Goal: Task Accomplishment & Management: Use online tool/utility

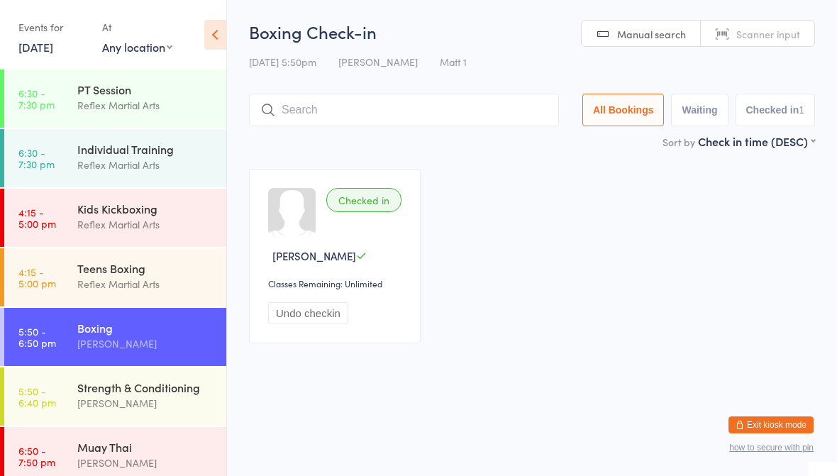
click at [169, 214] on div "Kids Kickboxing" at bounding box center [145, 209] width 137 height 16
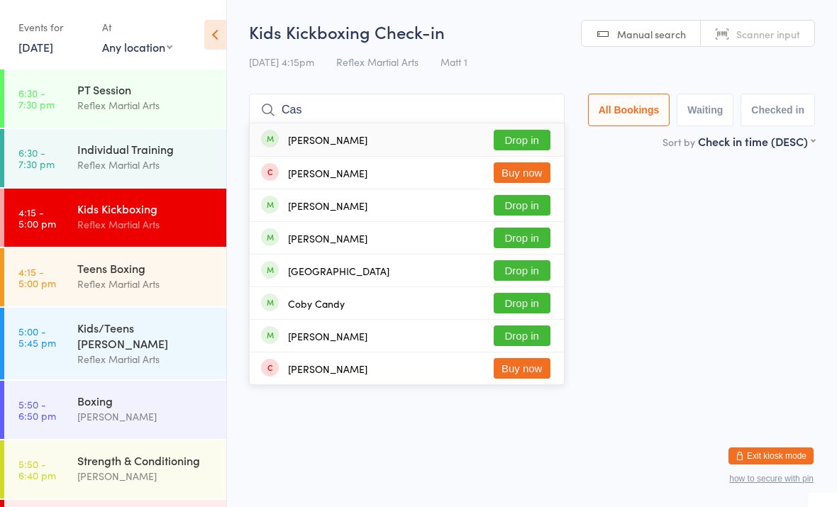
type input "Cas"
click at [509, 240] on button "Drop in" at bounding box center [522, 238] width 57 height 21
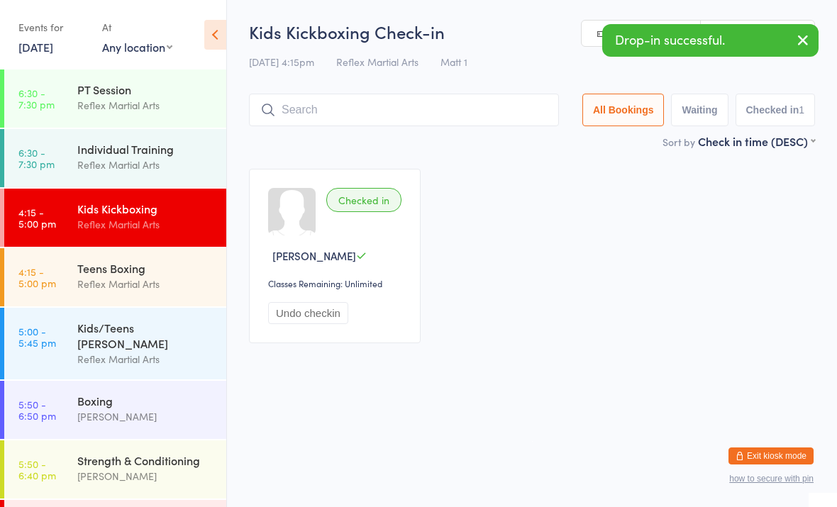
click at [142, 393] on div "Boxing" at bounding box center [145, 401] width 137 height 16
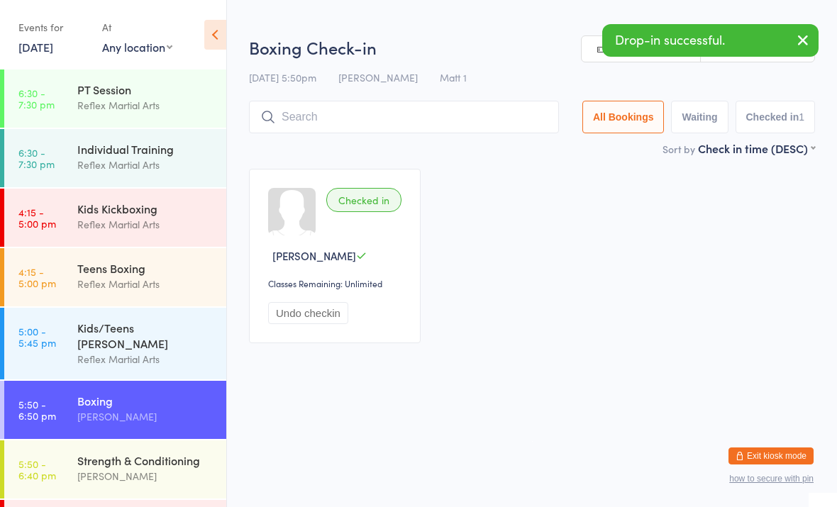
click at [311, 318] on button "Undo checkin" at bounding box center [308, 313] width 80 height 22
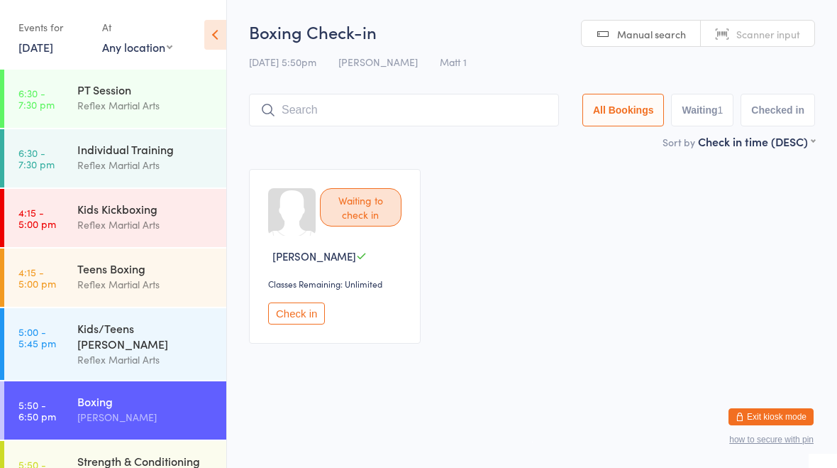
click at [152, 226] on div "Reflex Martial Arts" at bounding box center [145, 224] width 137 height 16
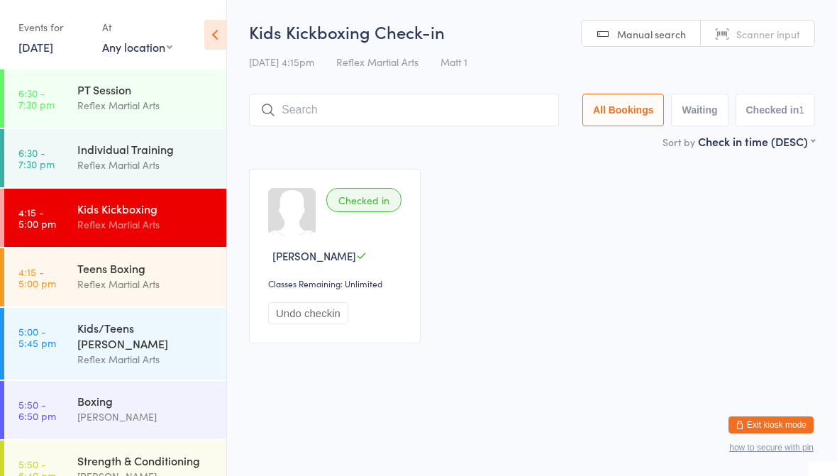
click at [106, 279] on div "Reflex Martial Arts" at bounding box center [145, 284] width 137 height 16
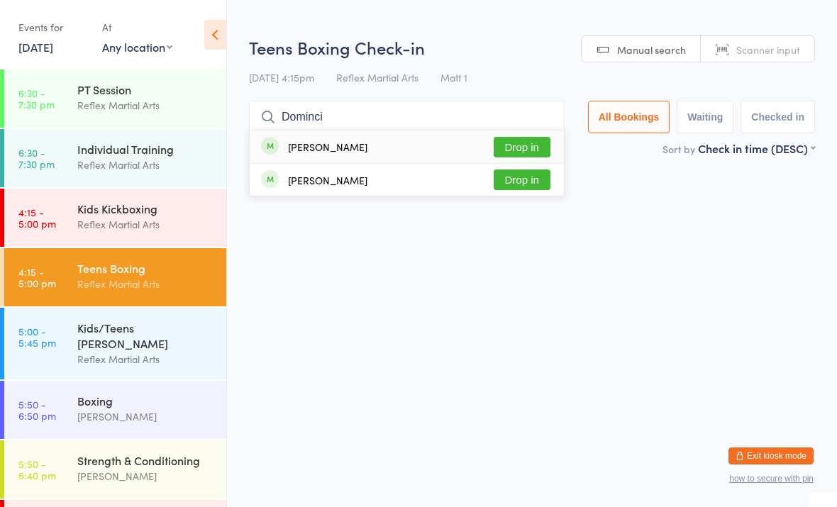
type input "Dominci"
click at [524, 142] on button "Drop in" at bounding box center [522, 147] width 57 height 21
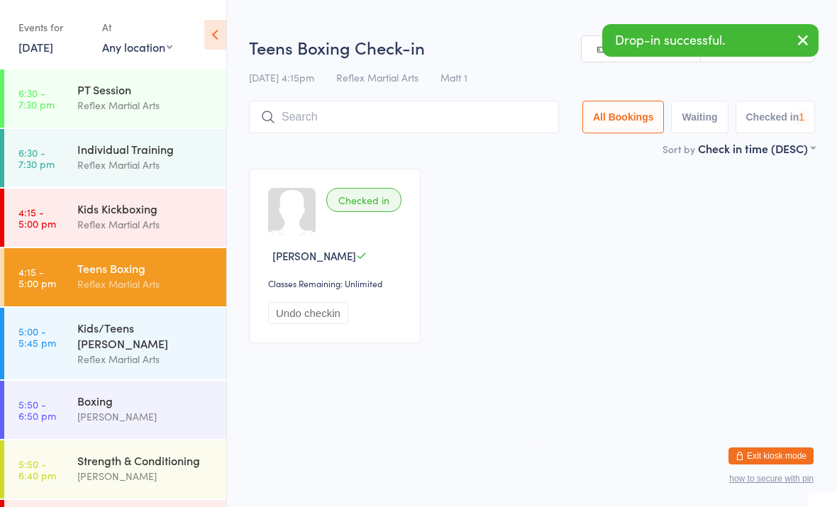
click at [192, 329] on div "Kids/Teens [PERSON_NAME]" at bounding box center [145, 335] width 137 height 31
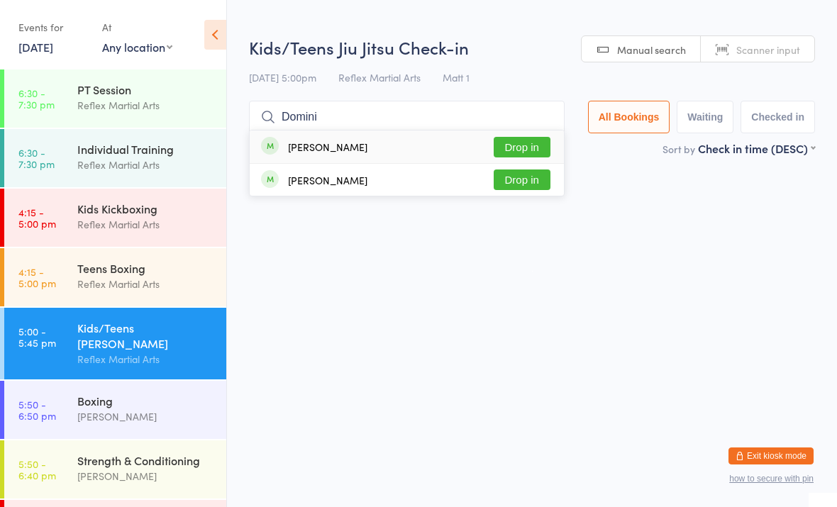
type input "Domini"
click at [524, 145] on button "Drop in" at bounding box center [522, 147] width 57 height 21
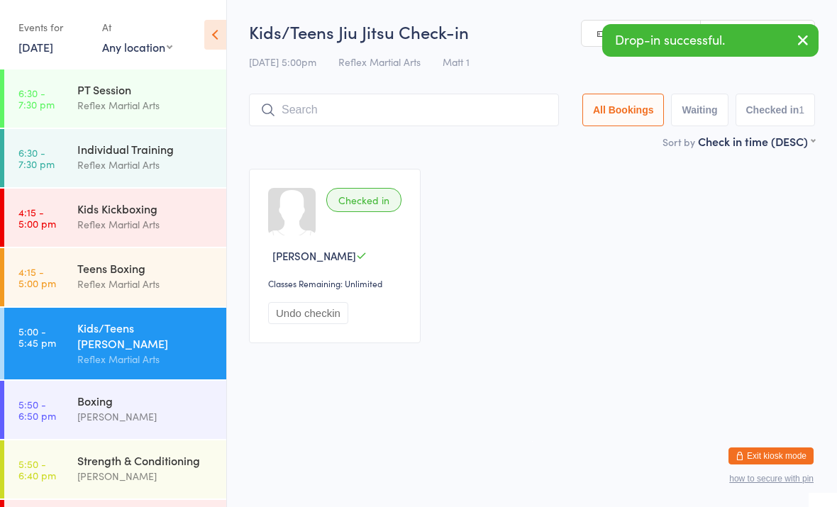
click at [106, 275] on div "Teens Boxing" at bounding box center [145, 268] width 137 height 16
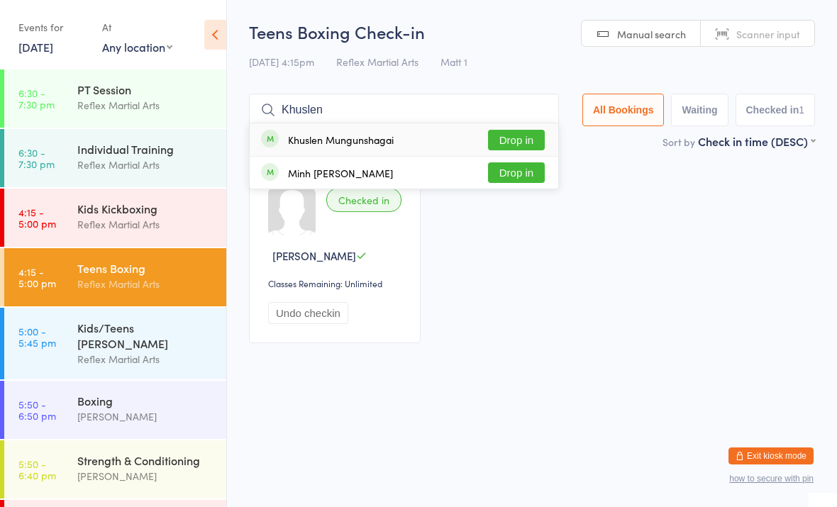
type input "Khuslen"
click at [511, 138] on button "Drop in" at bounding box center [516, 140] width 57 height 21
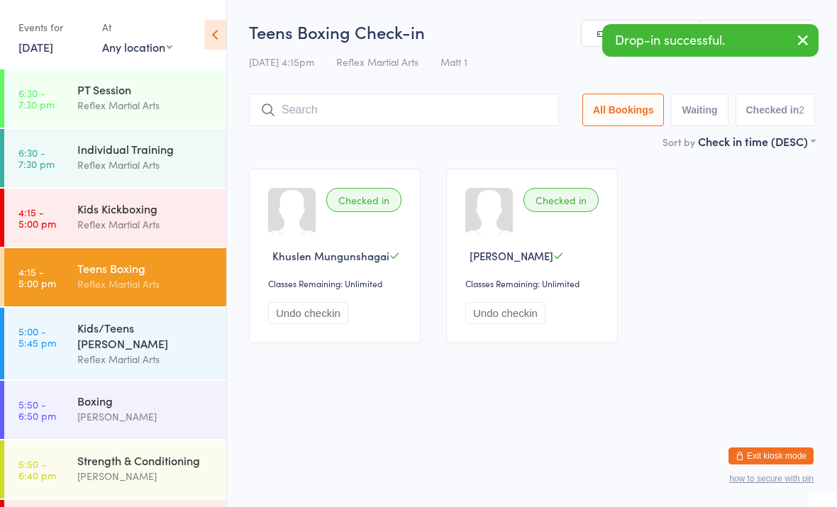
click at [151, 219] on div "Reflex Martial Arts" at bounding box center [145, 224] width 137 height 16
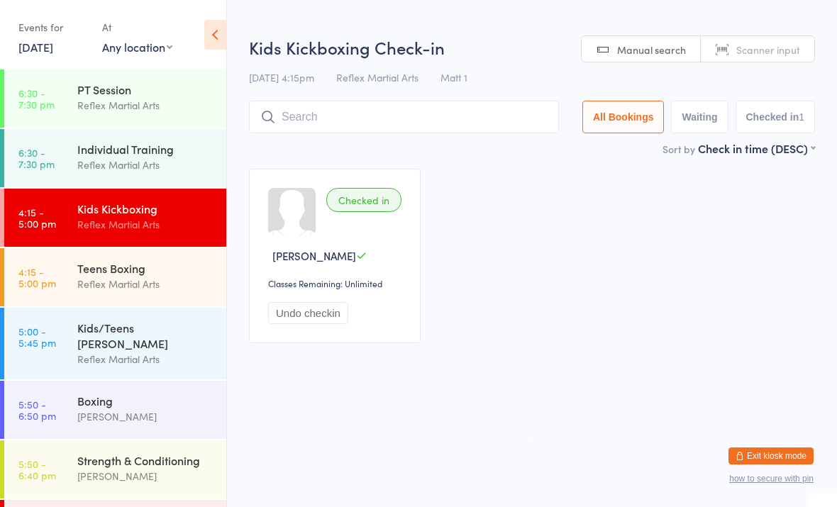
click at [415, 106] on input "search" at bounding box center [404, 117] width 310 height 33
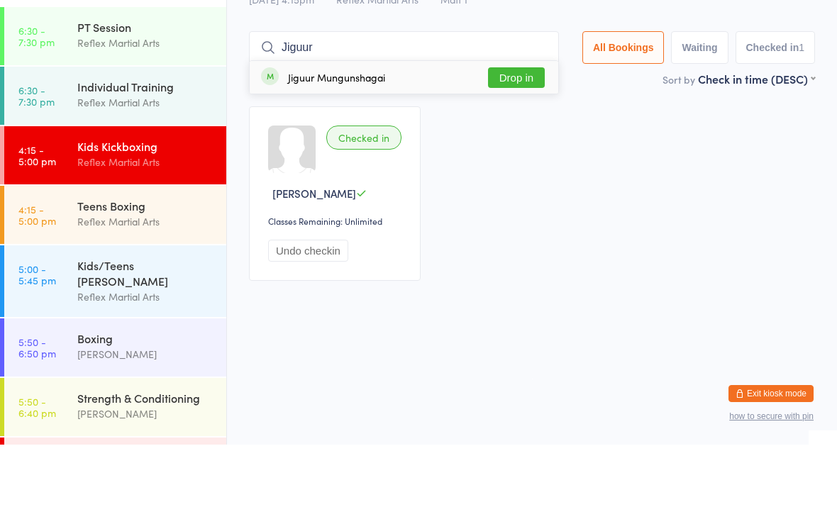
type input "Jiguur"
click at [518, 130] on button "Drop in" at bounding box center [516, 140] width 57 height 21
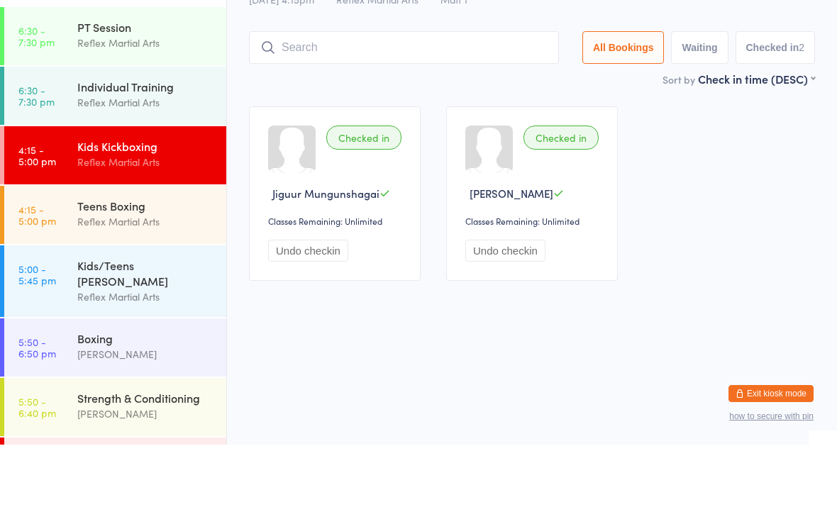
click at [187, 351] on div "Reflex Martial Arts" at bounding box center [145, 359] width 137 height 16
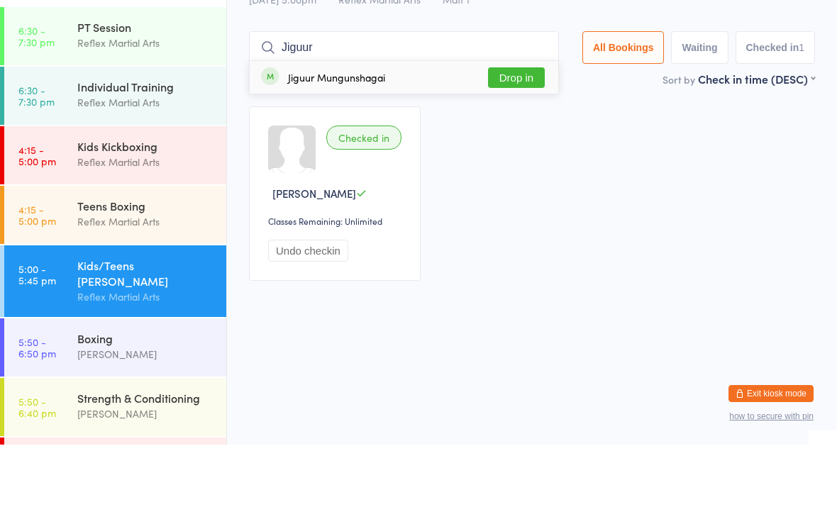
type input "Jiguur"
click at [511, 130] on button "Drop in" at bounding box center [516, 140] width 57 height 21
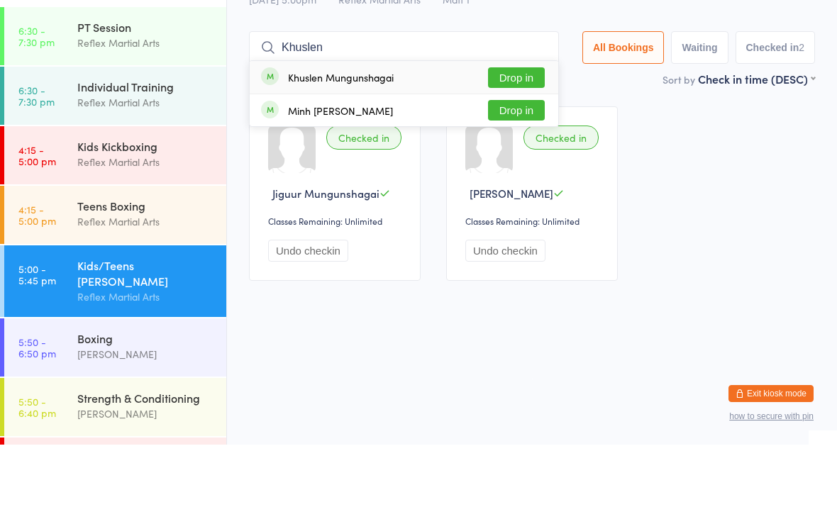
type input "Khuslen"
click at [504, 130] on button "Drop in" at bounding box center [516, 140] width 57 height 21
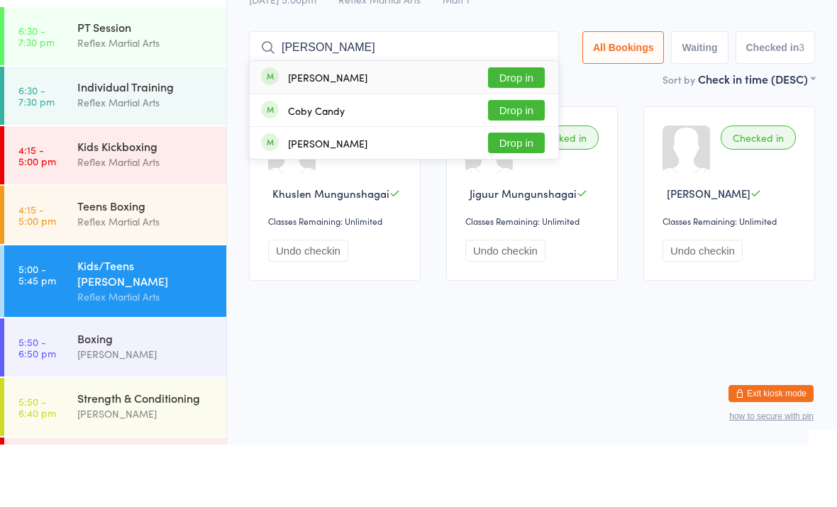
type input "[PERSON_NAME]"
click at [511, 130] on button "Drop in" at bounding box center [516, 140] width 57 height 21
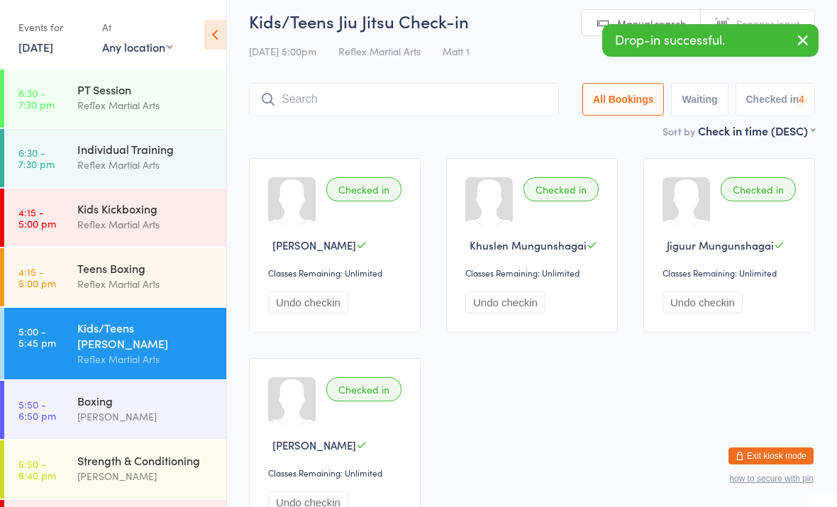
scroll to position [8, 0]
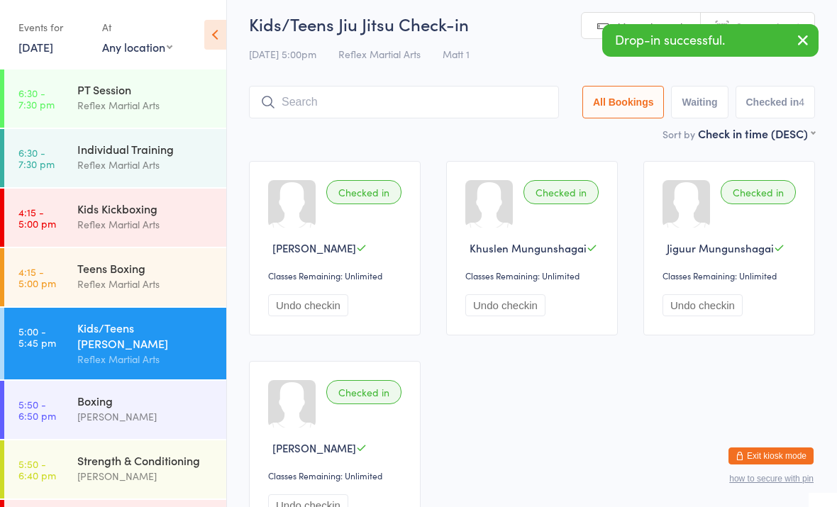
click at [173, 141] on div "Individual Training" at bounding box center [145, 149] width 137 height 16
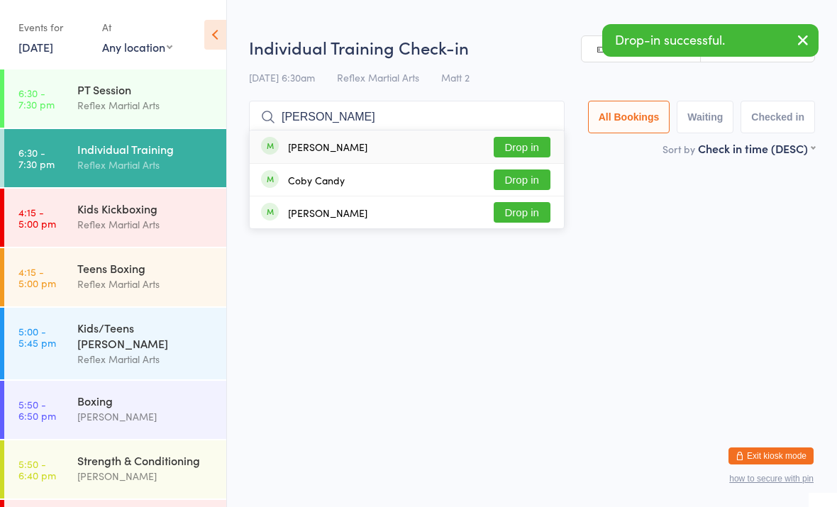
type input "[PERSON_NAME]"
click at [518, 143] on button "Drop in" at bounding box center [522, 147] width 57 height 21
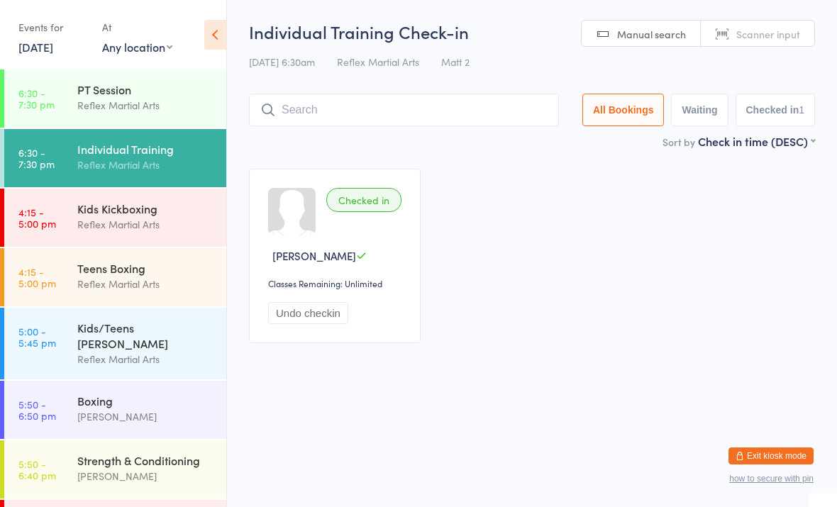
click at [159, 267] on div "Teens Boxing" at bounding box center [145, 268] width 137 height 16
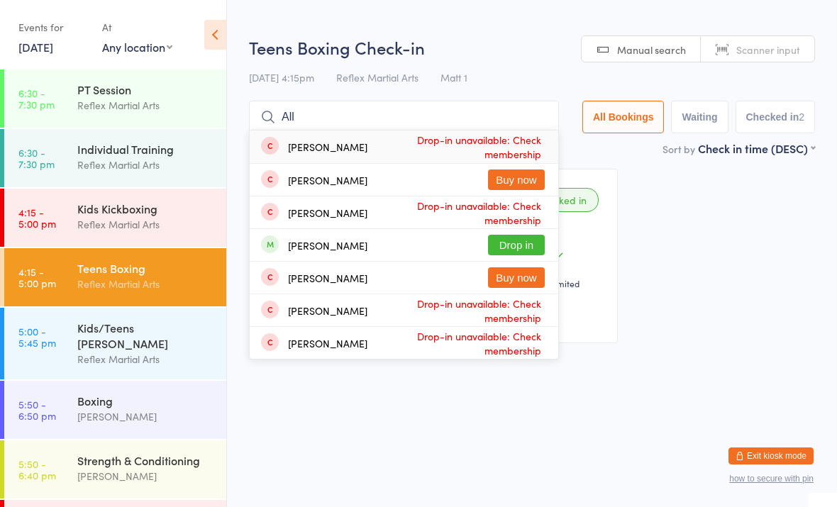
type input "All"
click at [517, 246] on button "Drop in" at bounding box center [516, 245] width 57 height 21
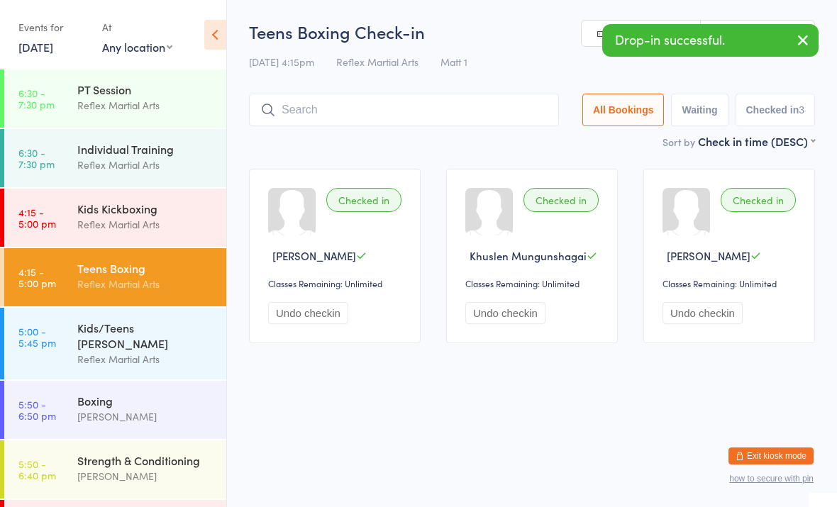
click at [173, 331] on div "Kids/Teens [PERSON_NAME]" at bounding box center [145, 335] width 137 height 31
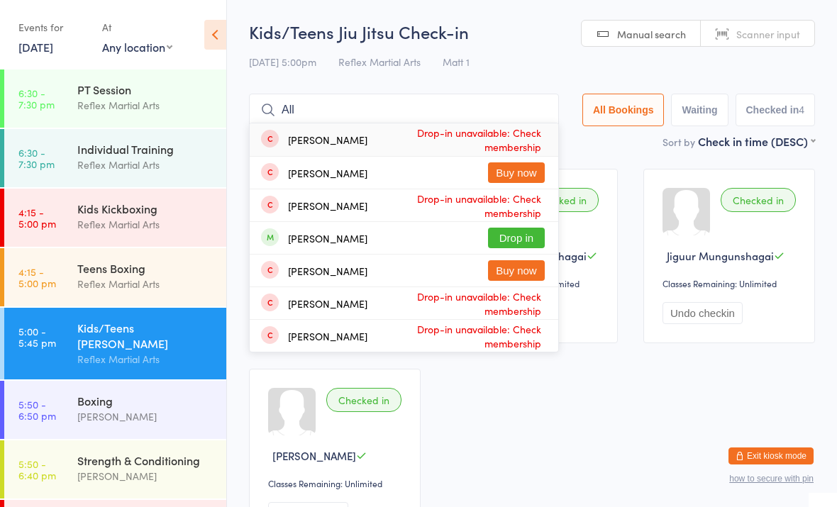
type input "All"
click at [512, 235] on button "Drop in" at bounding box center [516, 238] width 57 height 21
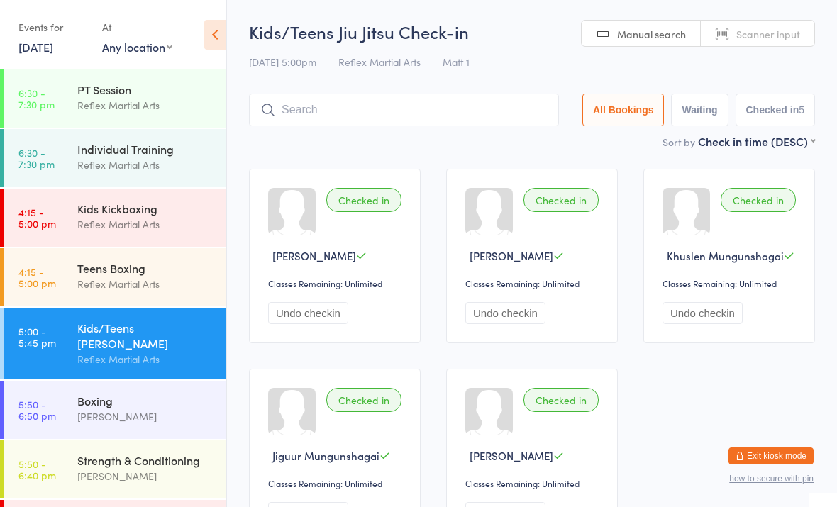
click at [100, 281] on div "Reflex Martial Arts" at bounding box center [145, 284] width 137 height 16
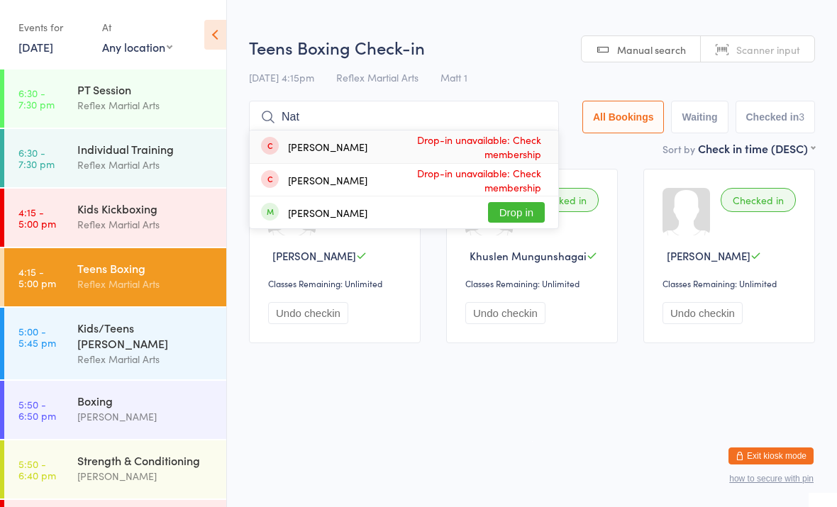
type input "Nat"
click at [522, 214] on button "Drop in" at bounding box center [516, 212] width 57 height 21
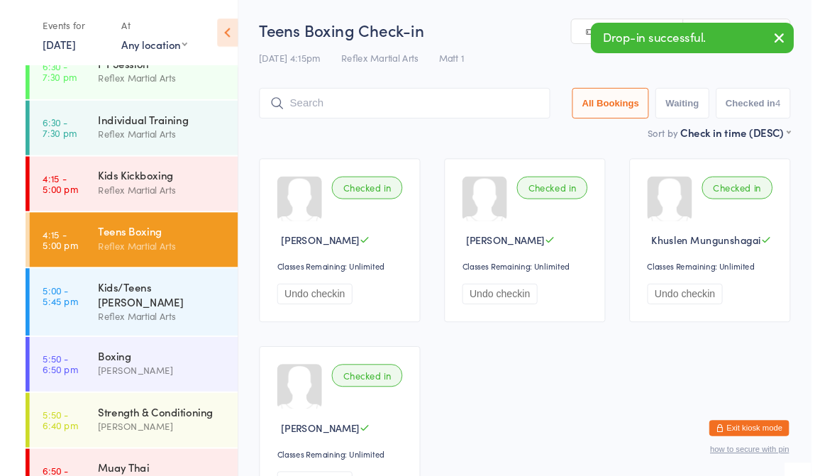
scroll to position [21, 0]
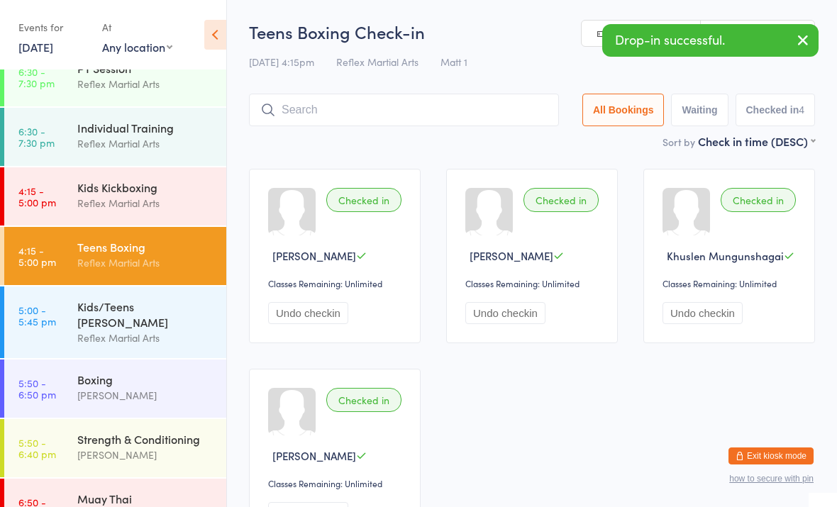
click at [163, 431] on div "Strength & Conditioning" at bounding box center [145, 439] width 137 height 16
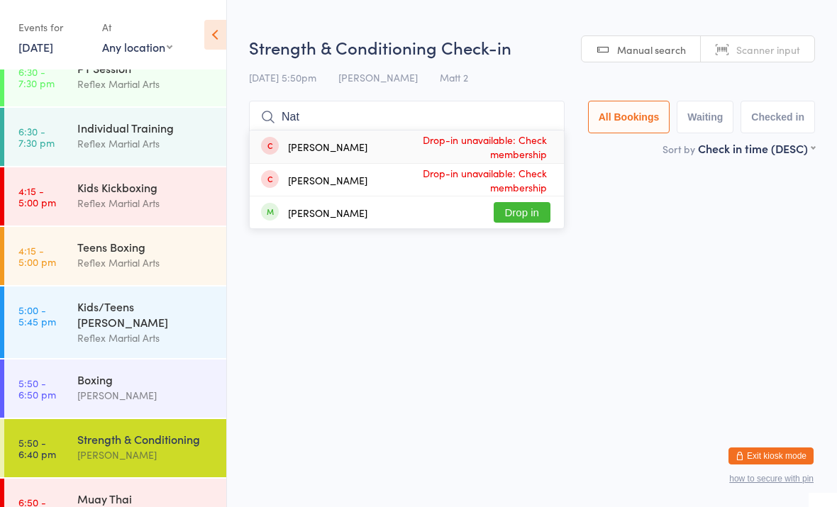
type input "Nat"
click at [519, 211] on button "Drop in" at bounding box center [522, 212] width 57 height 21
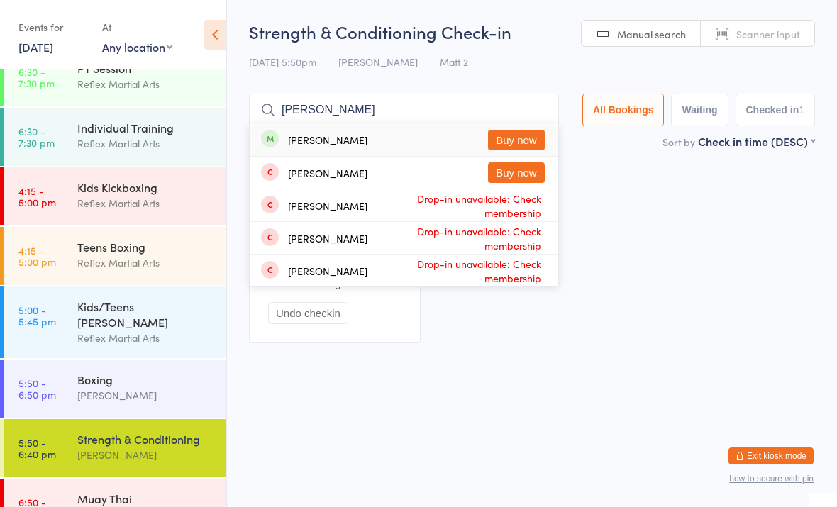
type input "[PERSON_NAME]"
click at [643, 243] on div "Checked in [PERSON_NAME] Classes Remaining: Unlimited Undo checkin" at bounding box center [532, 256] width 592 height 200
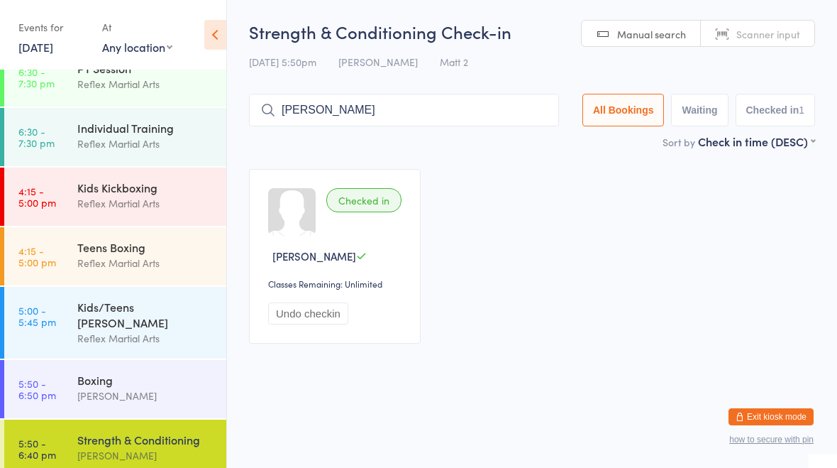
click at [147, 187] on div "Kids Kickboxing" at bounding box center [145, 187] width 137 height 16
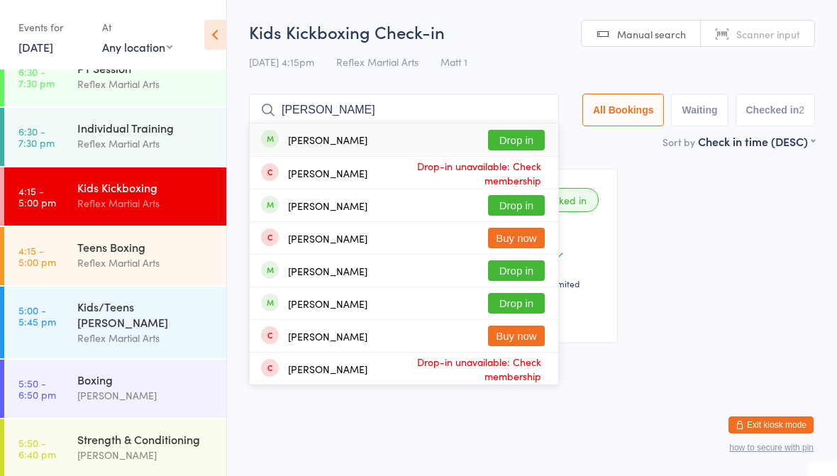
type input "[PERSON_NAME]"
click at [511, 193] on div "[PERSON_NAME] Drop in" at bounding box center [404, 205] width 309 height 32
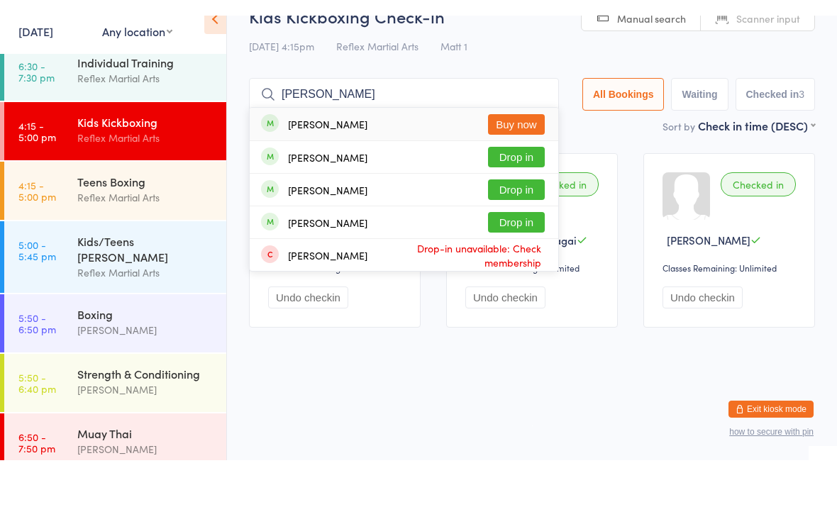
scroll to position [70, 0]
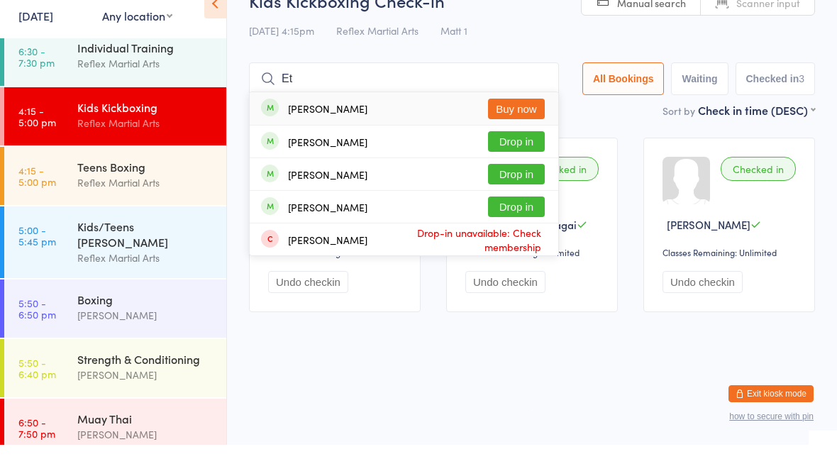
type input "E"
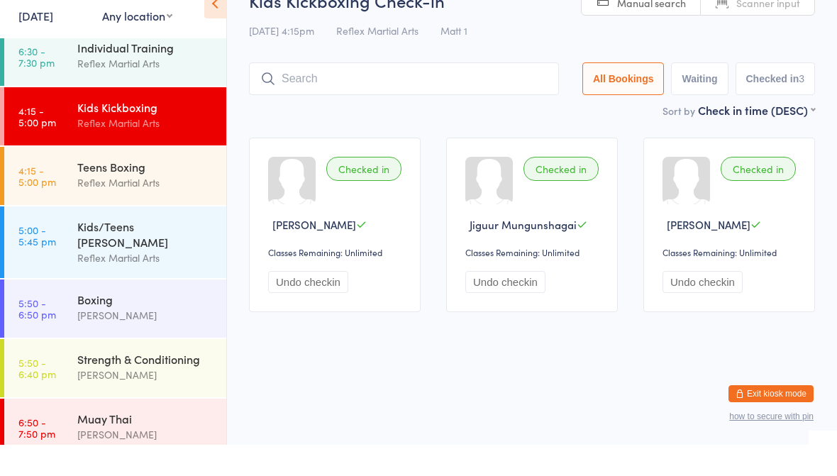
click at [177, 206] on div "Reflex Martial Arts" at bounding box center [145, 214] width 137 height 16
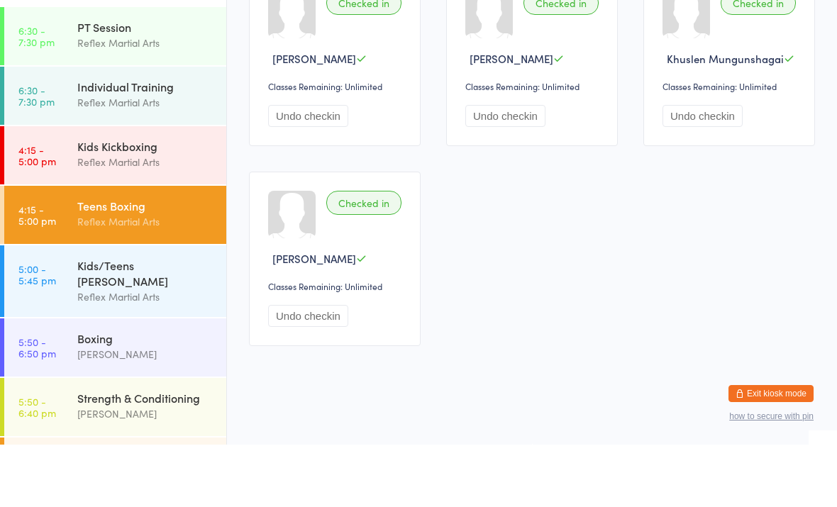
click at [162, 351] on div "Reflex Martial Arts" at bounding box center [145, 359] width 137 height 16
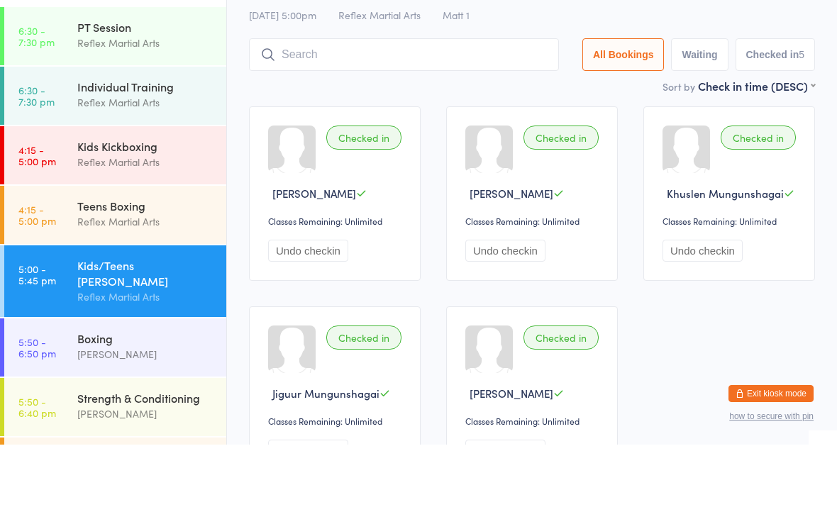
scroll to position [13, 0]
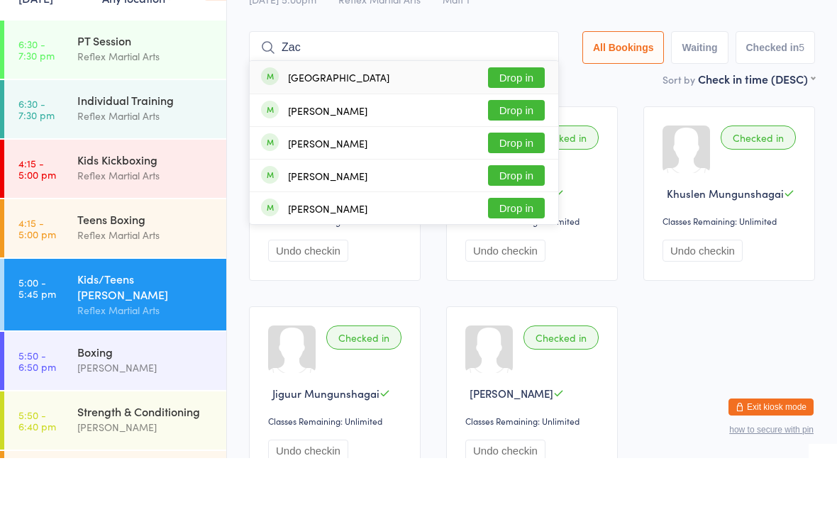
type input "Zac"
click at [514, 116] on button "Drop in" at bounding box center [516, 126] width 57 height 21
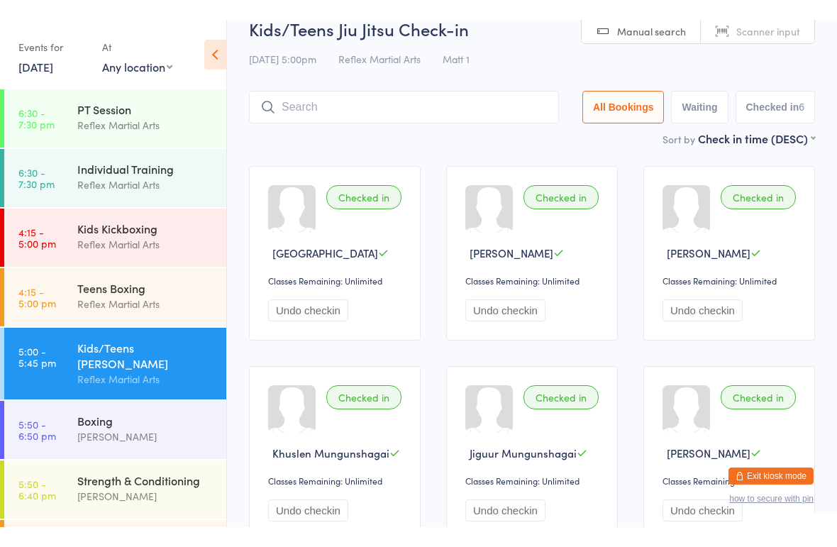
scroll to position [0, 0]
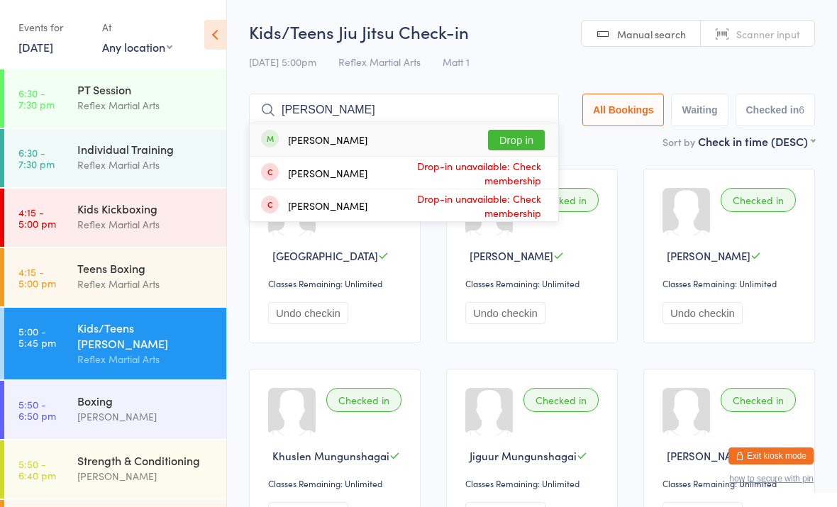
type input "[PERSON_NAME]"
click at [302, 138] on div "[PERSON_NAME]" at bounding box center [327, 139] width 79 height 11
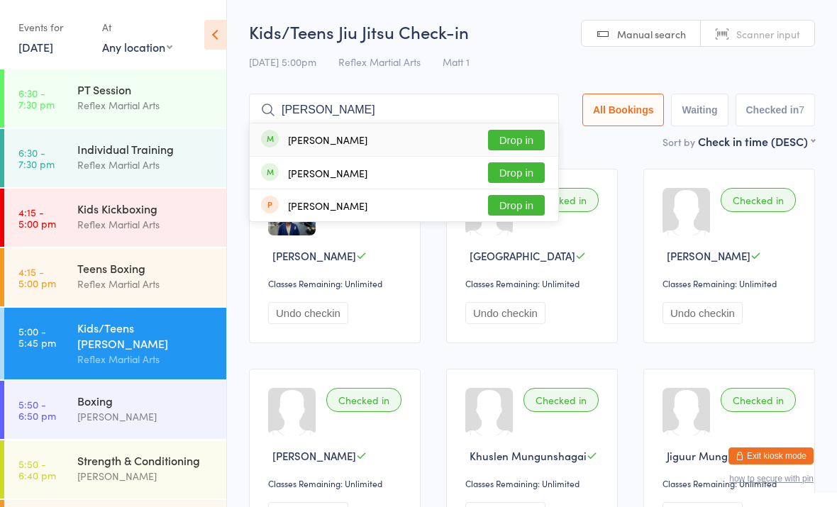
type input "[PERSON_NAME]"
click at [515, 137] on button "Drop in" at bounding box center [516, 140] width 57 height 21
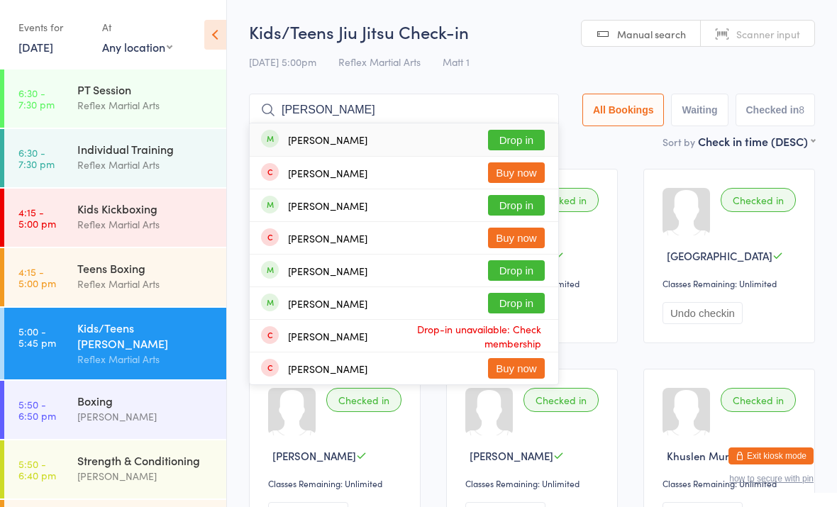
type input "[PERSON_NAME]"
click at [519, 138] on button "Drop in" at bounding box center [516, 140] width 57 height 21
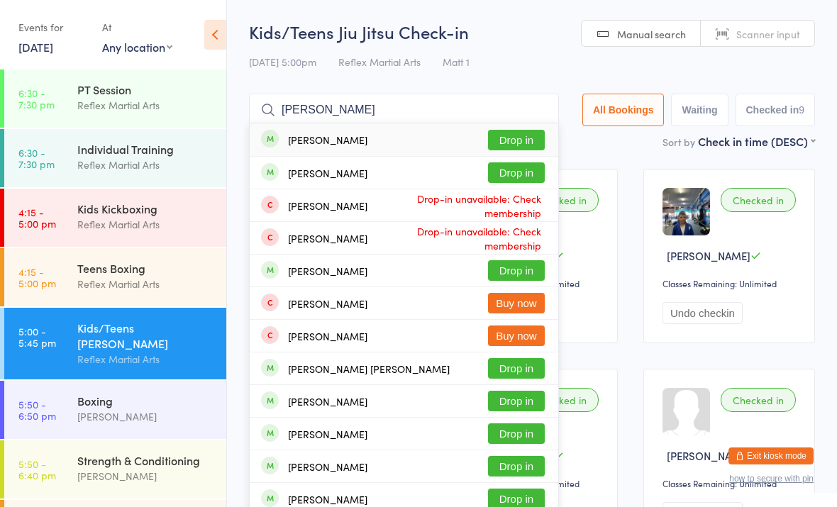
type input "[PERSON_NAME]"
click at [509, 133] on button "Drop in" at bounding box center [516, 140] width 57 height 21
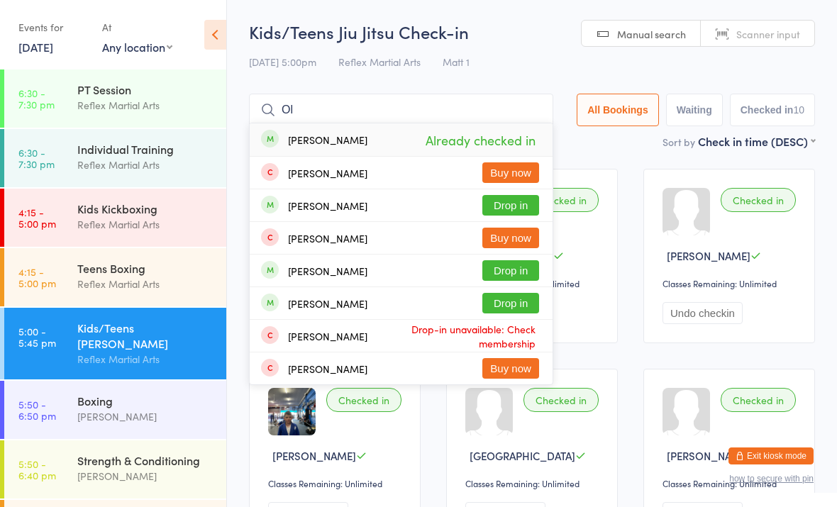
type input "O"
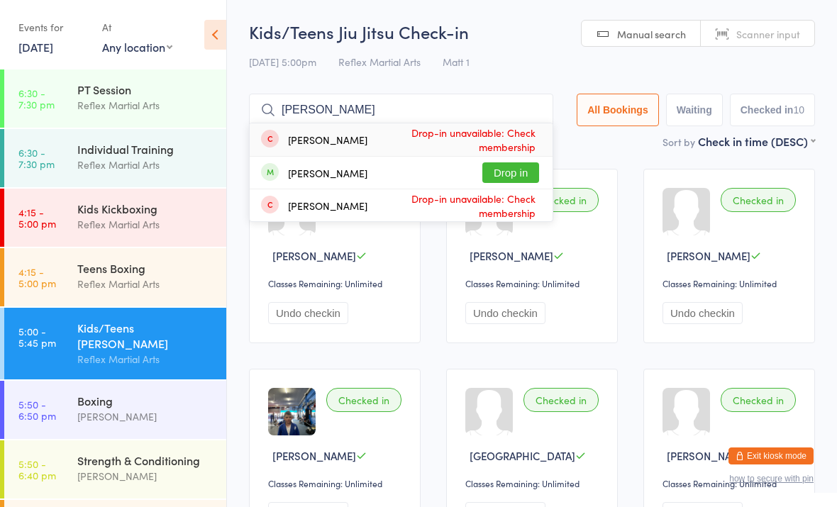
type input "[PERSON_NAME]"
click at [503, 170] on button "Drop in" at bounding box center [510, 172] width 57 height 21
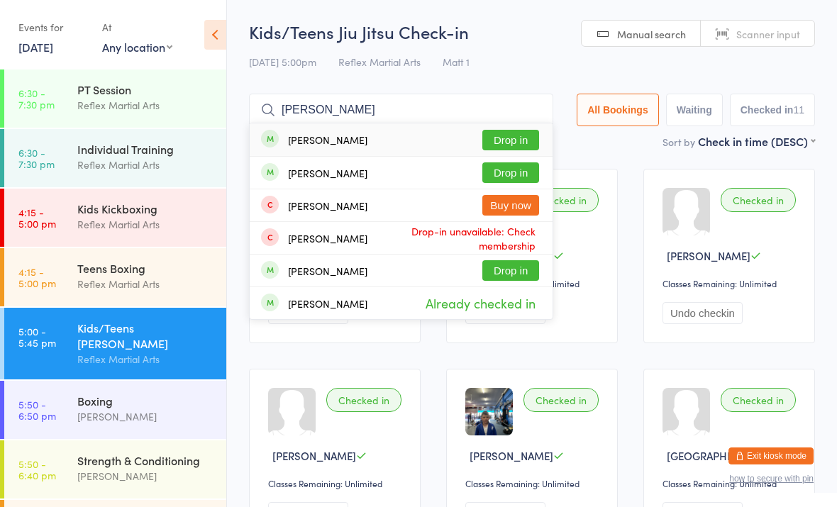
type input "[PERSON_NAME]"
click at [497, 136] on button "Drop in" at bounding box center [510, 140] width 57 height 21
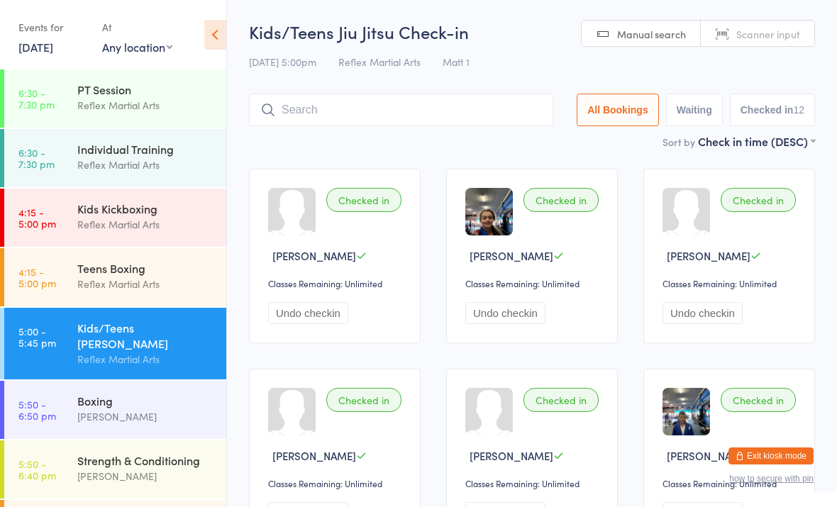
click at [179, 225] on div "Reflex Martial Arts" at bounding box center [145, 224] width 137 height 16
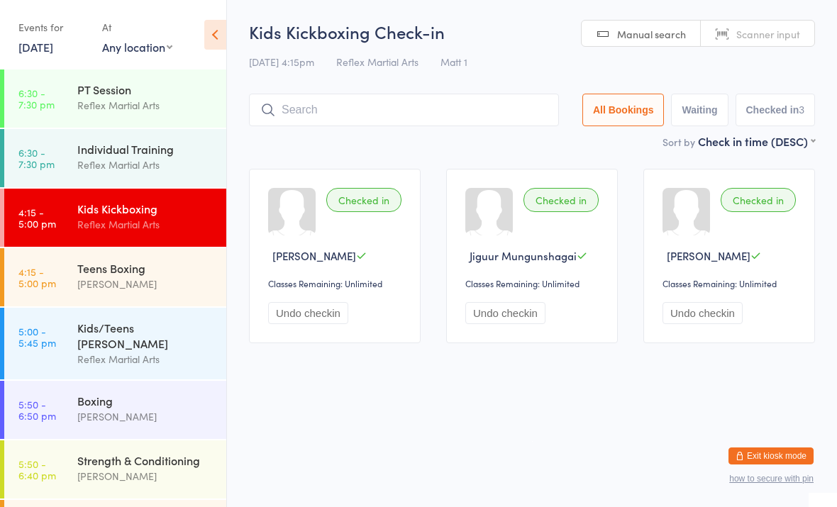
click at [54, 277] on time "4:15 - 5:00 pm" at bounding box center [37, 277] width 38 height 23
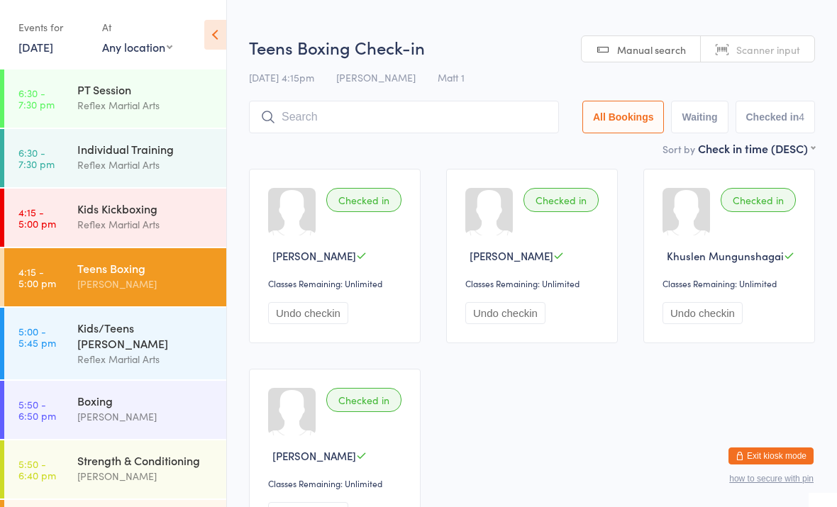
click at [75, 384] on link "5:50 - 6:50 pm Boxing [PERSON_NAME]" at bounding box center [115, 410] width 222 height 58
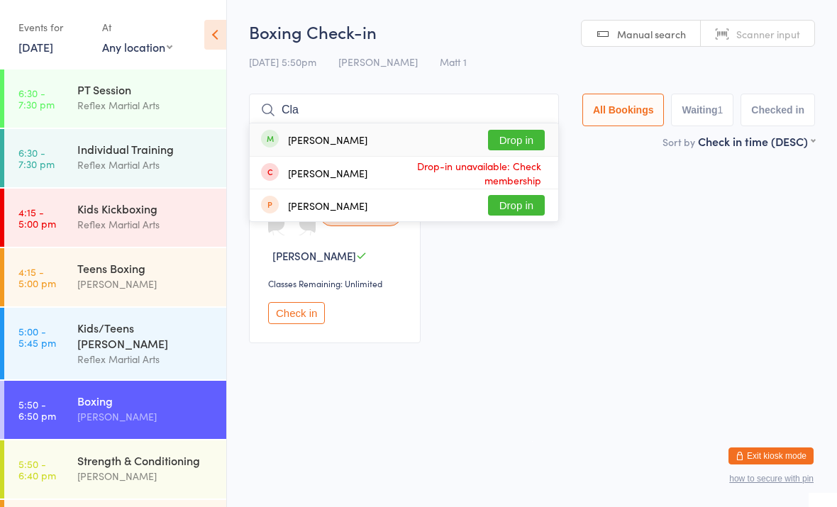
type input "Cla"
click at [424, 127] on div "[PERSON_NAME] Drop in" at bounding box center [404, 139] width 309 height 33
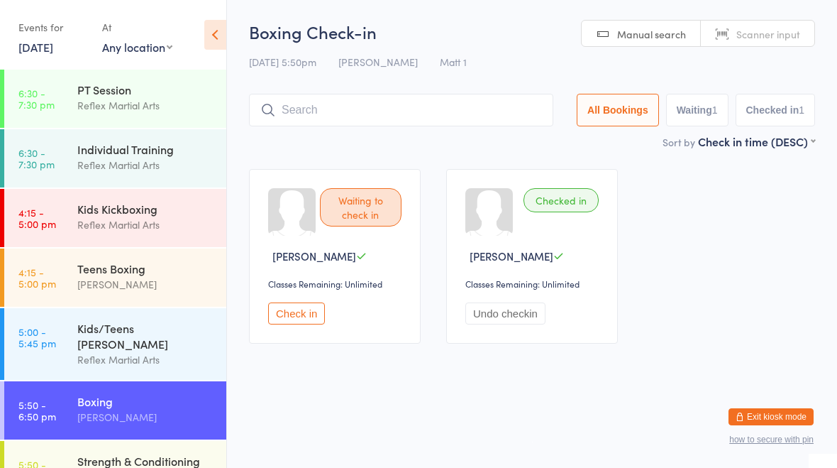
click at [499, 411] on html "You have now entered Kiosk Mode. Members will be able to check themselves in us…" at bounding box center [418, 234] width 837 height 468
click at [145, 220] on div "Reflex Martial Arts" at bounding box center [145, 224] width 137 height 16
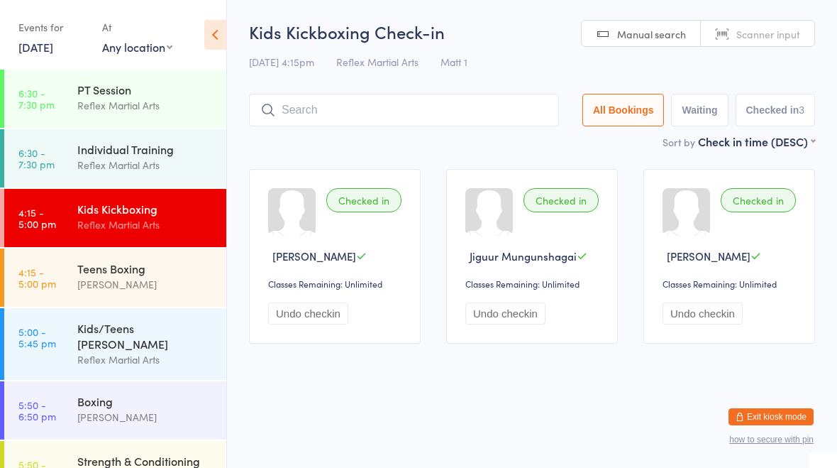
click at [58, 385] on link "5:50 - 6:50 pm Boxing [PERSON_NAME]" at bounding box center [115, 410] width 222 height 58
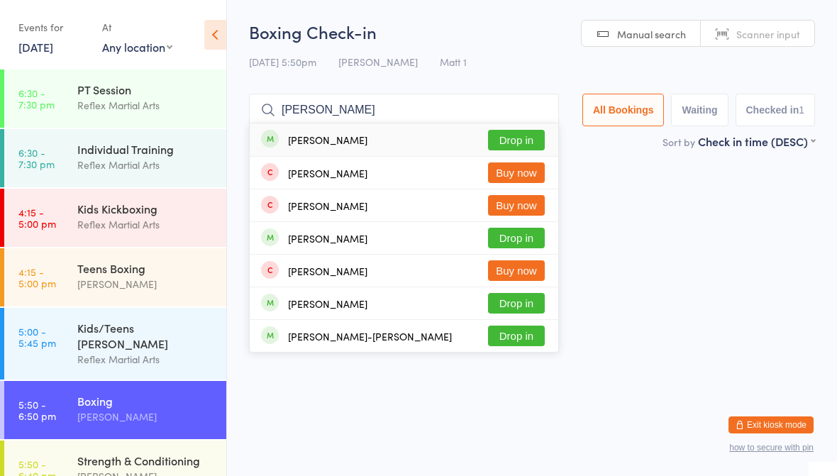
type input "[PERSON_NAME]"
click at [518, 140] on button "Drop in" at bounding box center [516, 140] width 57 height 21
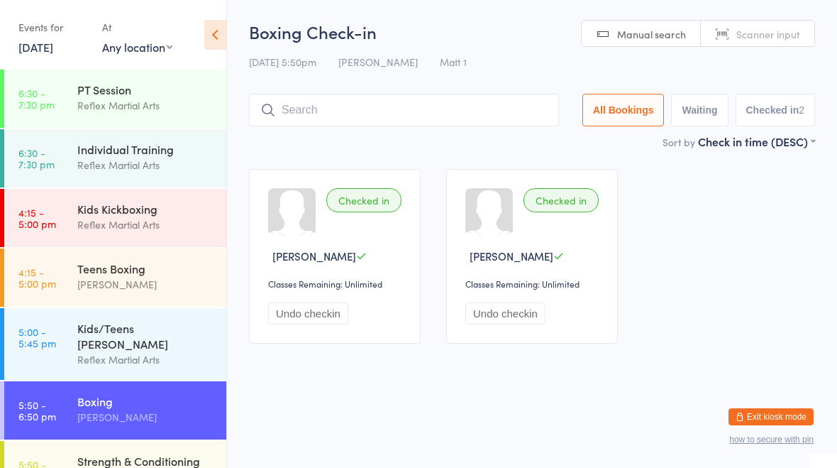
click at [415, 408] on html "You have now entered Kiosk Mode. Members will be able to check themselves in us…" at bounding box center [418, 234] width 837 height 468
click at [757, 419] on button "Exit kiosk mode" at bounding box center [771, 416] width 85 height 17
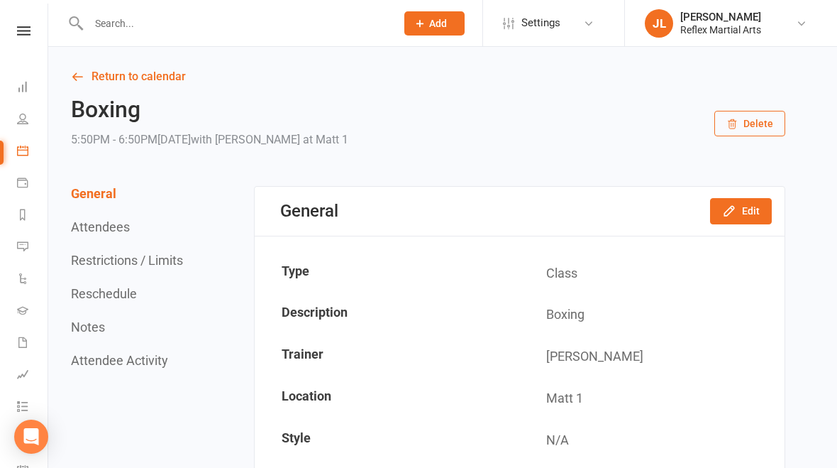
click at [171, 33] on input "text" at bounding box center [235, 23] width 302 height 20
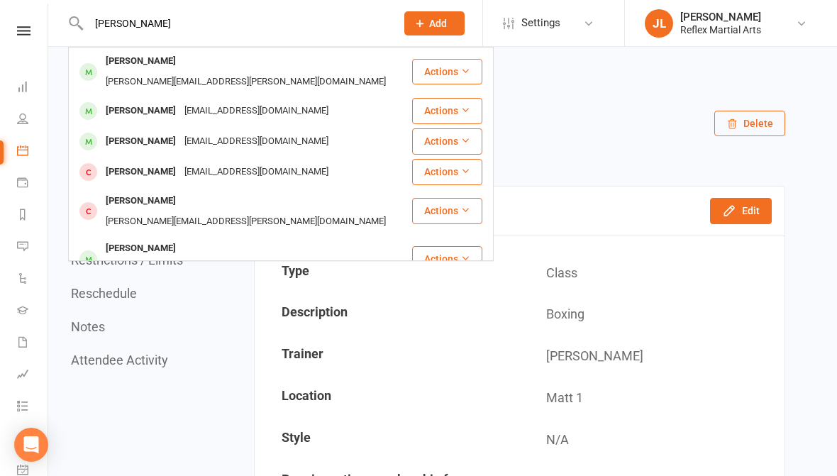
type input "Matt"
click at [174, 101] on div "Matthew Mccance" at bounding box center [140, 111] width 79 height 21
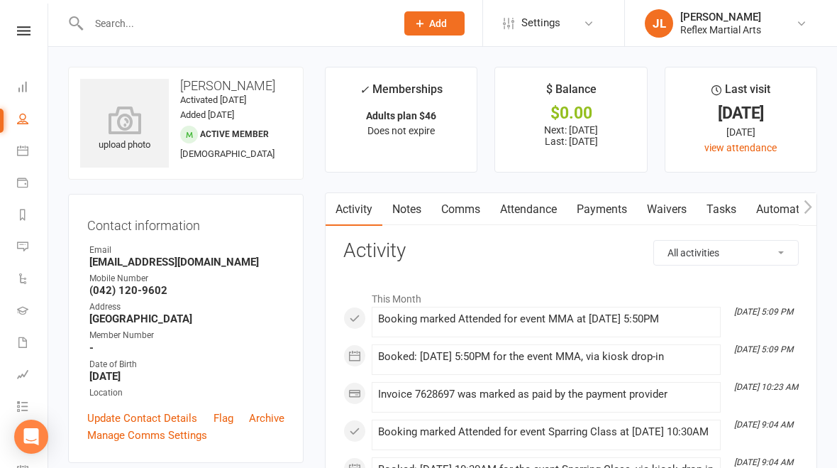
click at [28, 28] on icon at bounding box center [23, 30] width 13 height 9
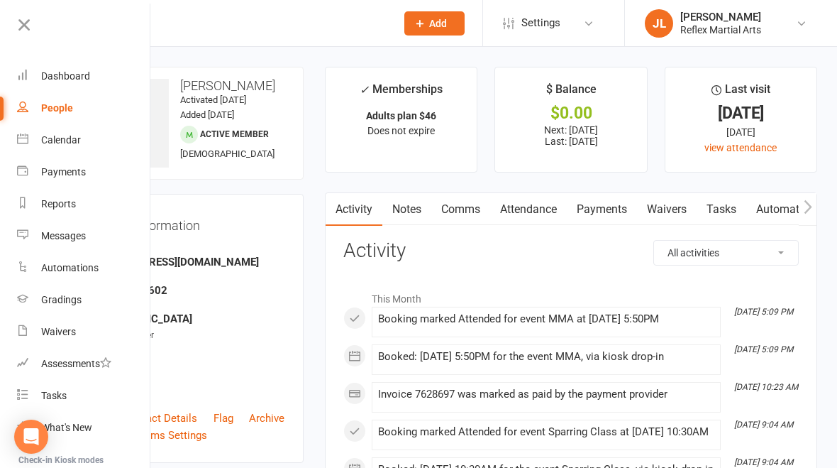
click at [62, 79] on div "Dashboard" at bounding box center [65, 75] width 49 height 11
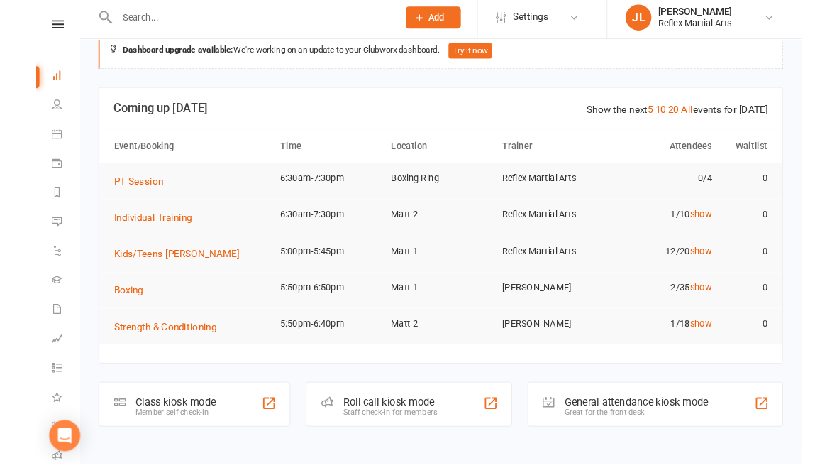
scroll to position [82, 0]
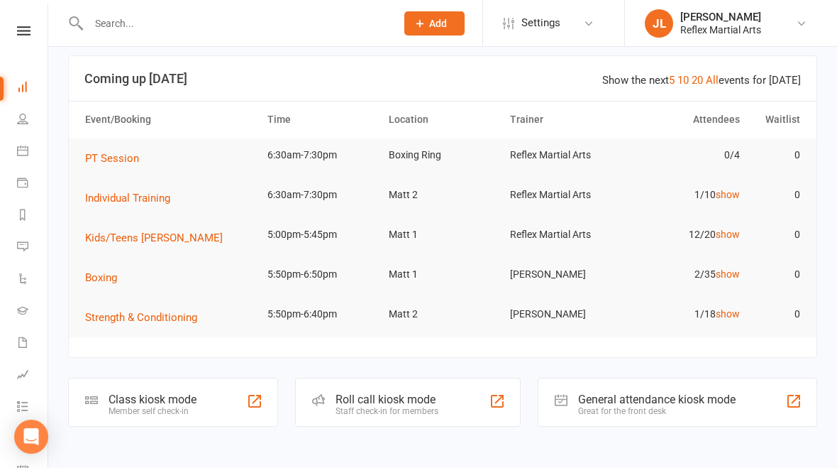
click at [156, 392] on div "Class kiosk mode" at bounding box center [153, 398] width 88 height 13
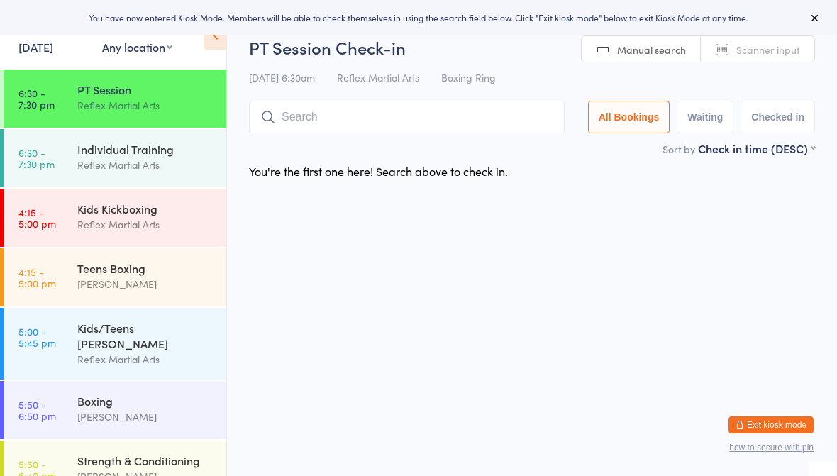
click at [171, 409] on div "[PERSON_NAME]" at bounding box center [145, 417] width 137 height 16
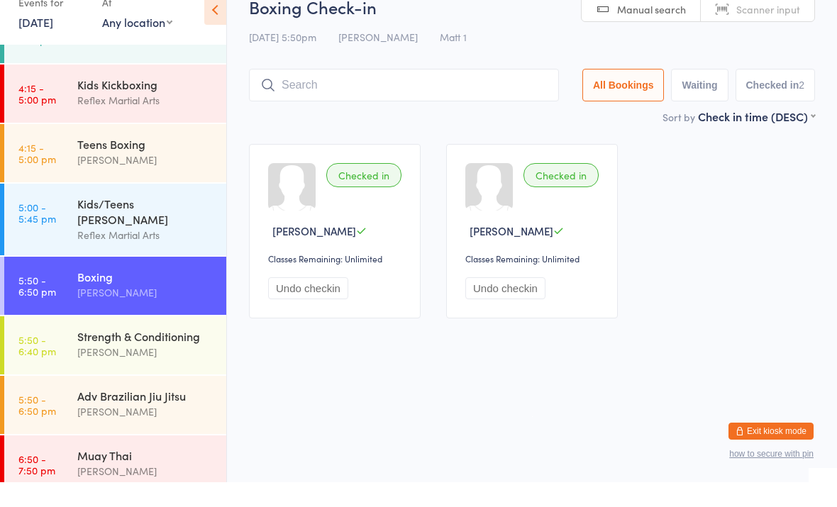
scroll to position [99, 0]
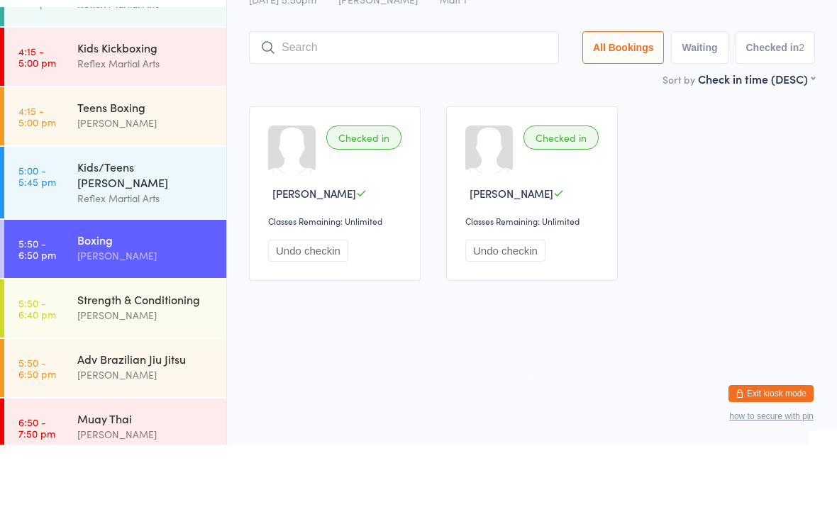
click at [120, 354] on div "Strength & Conditioning" at bounding box center [145, 362] width 137 height 16
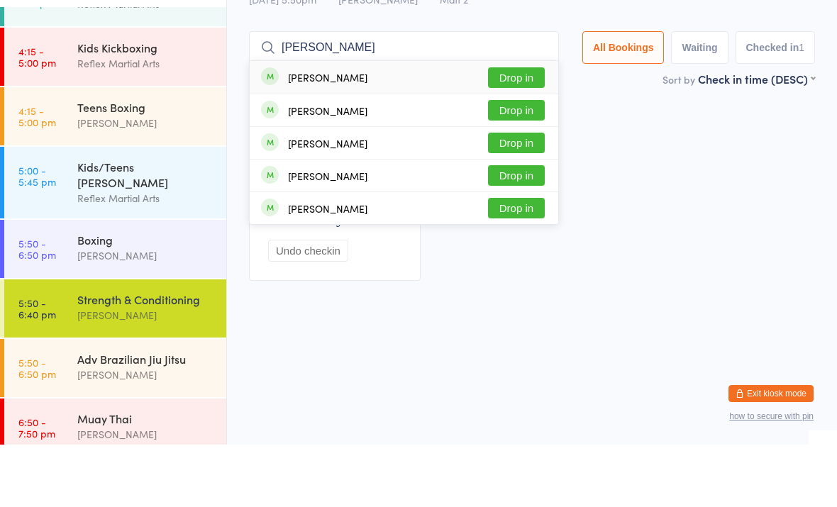
type input "Bert"
click at [499, 130] on button "Drop in" at bounding box center [516, 140] width 57 height 21
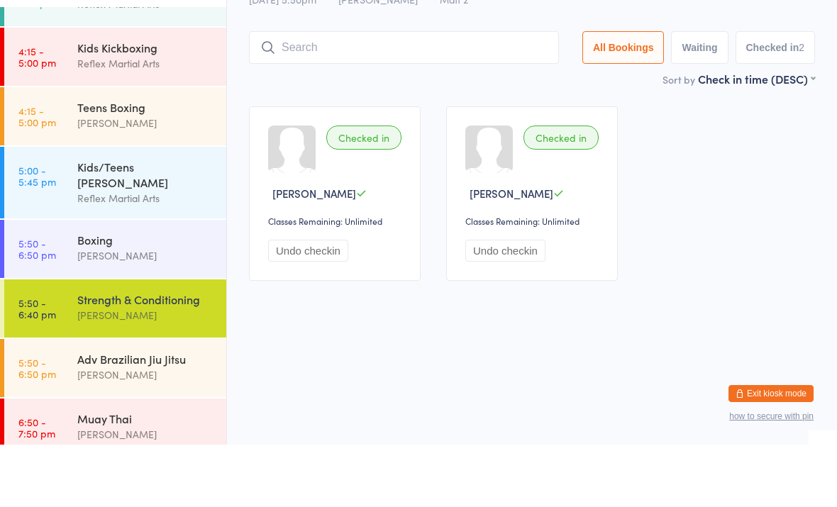
click at [164, 310] on div "[PERSON_NAME]" at bounding box center [145, 318] width 137 height 16
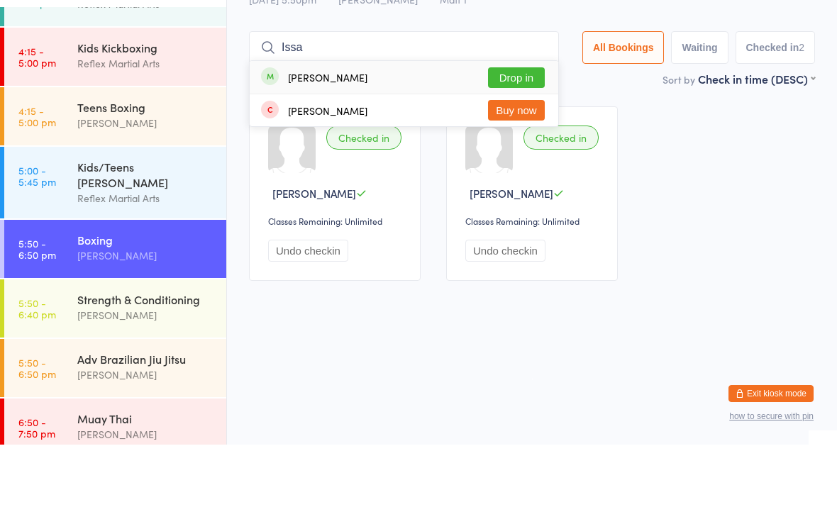
type input "Issa"
click at [496, 130] on button "Drop in" at bounding box center [516, 140] width 57 height 21
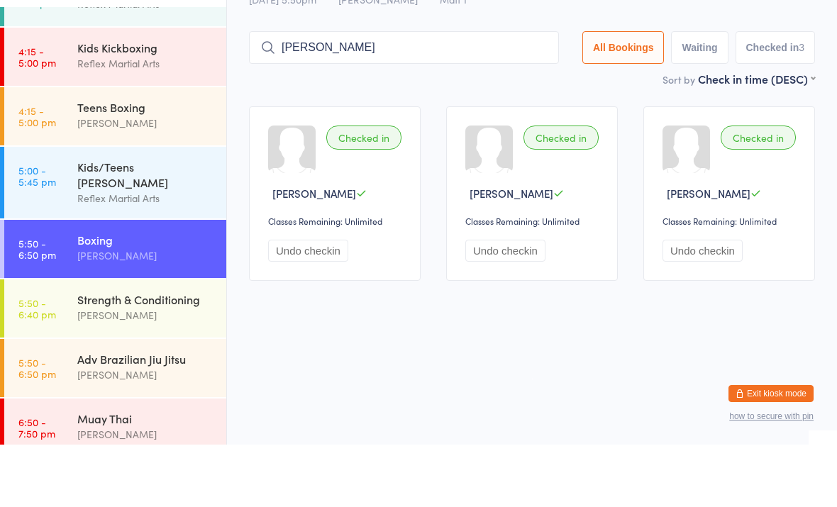
scroll to position [81, 0]
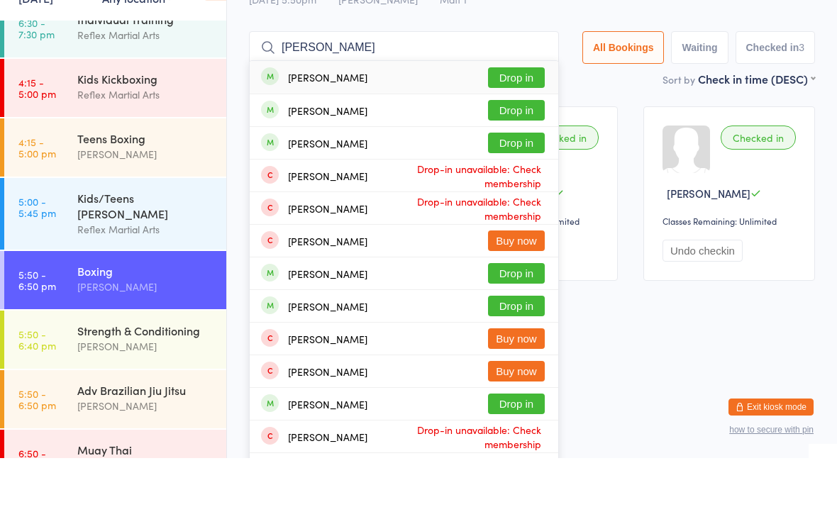
type input "Maria"
click at [511, 116] on button "Drop in" at bounding box center [516, 126] width 57 height 21
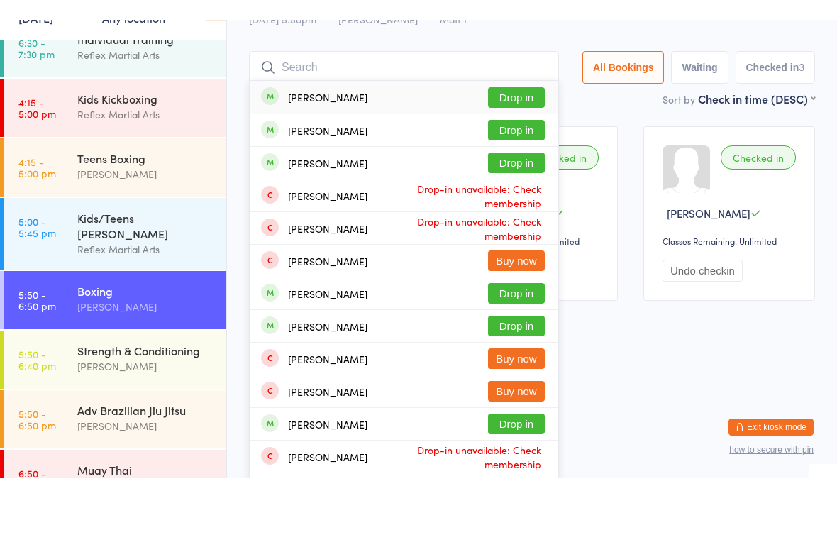
scroll to position [0, 0]
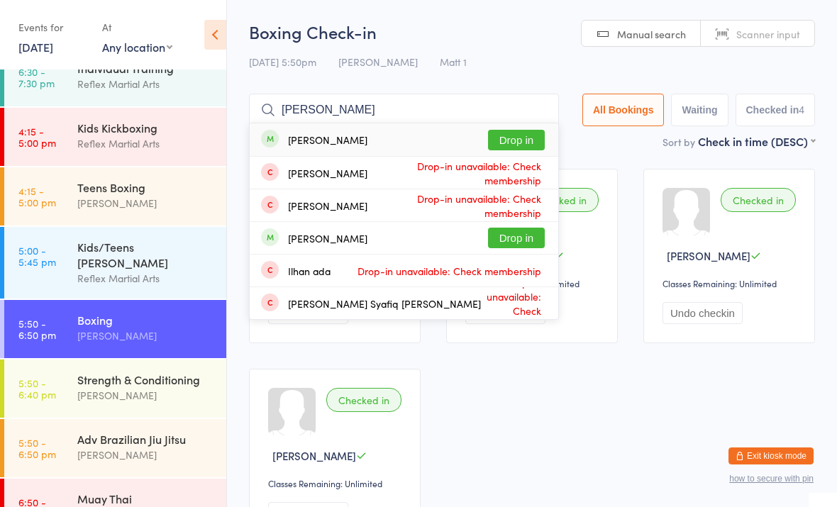
type input "Adam b"
click at [504, 143] on button "Drop in" at bounding box center [516, 140] width 57 height 21
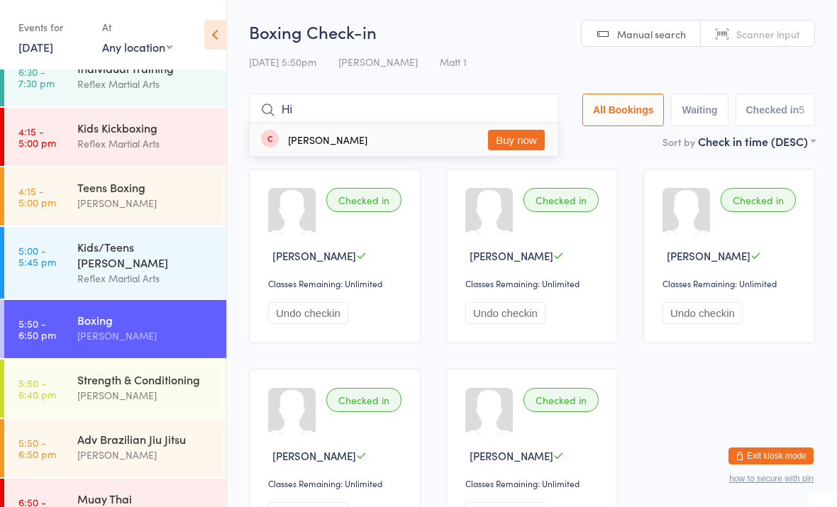
type input "H"
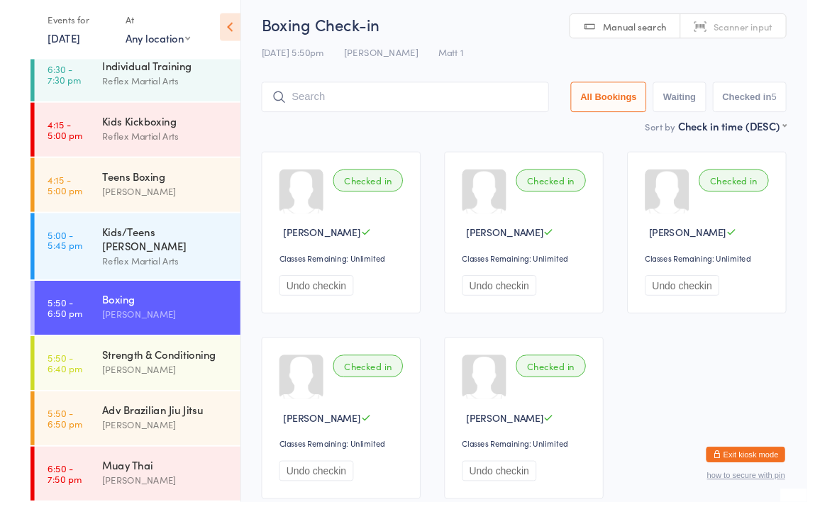
scroll to position [41, 0]
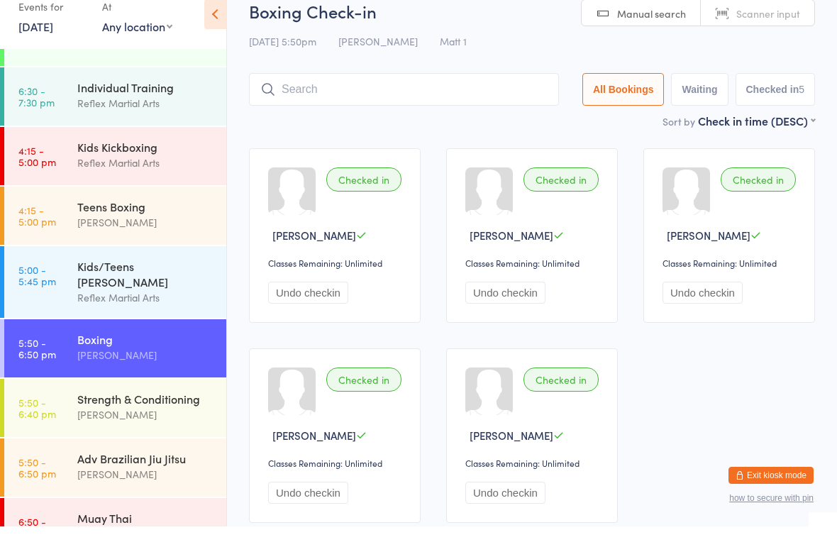
click at [128, 467] on div "Adv Brazilian Jiu Jitsu" at bounding box center [145, 479] width 137 height 16
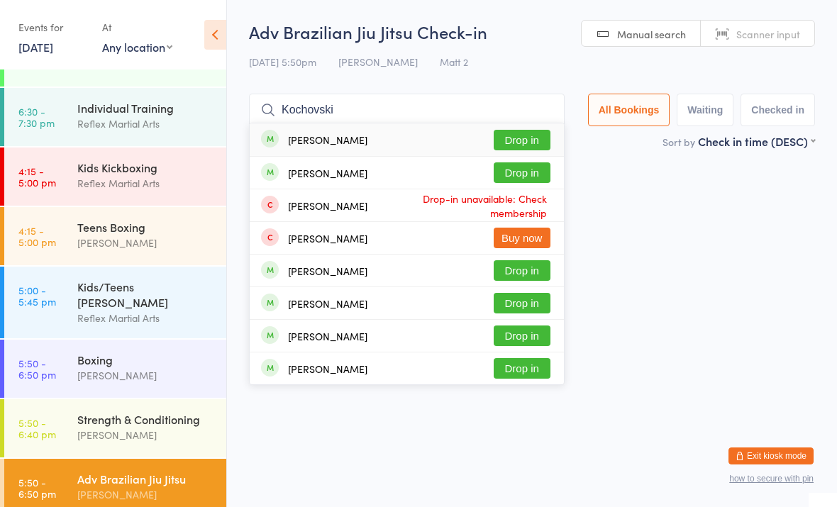
type input "Kochovski"
click at [522, 133] on button "Drop in" at bounding box center [522, 140] width 57 height 21
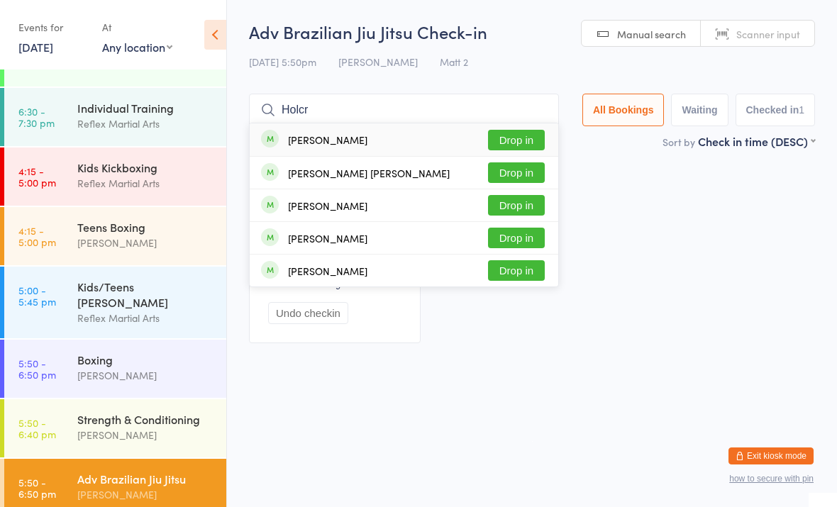
type input "Holcr"
click at [512, 135] on button "Drop in" at bounding box center [516, 140] width 57 height 21
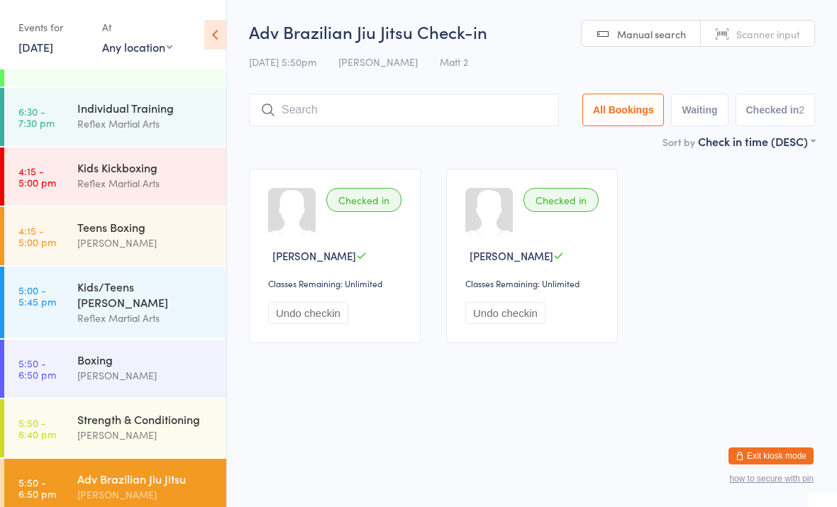
click at [142, 367] on div "[PERSON_NAME]" at bounding box center [145, 375] width 137 height 16
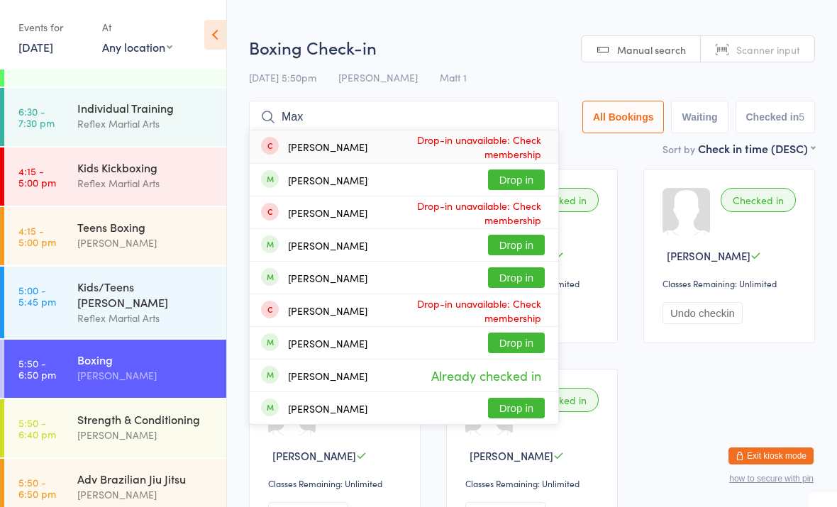
type input "Max"
click at [509, 179] on button "Drop in" at bounding box center [516, 180] width 57 height 21
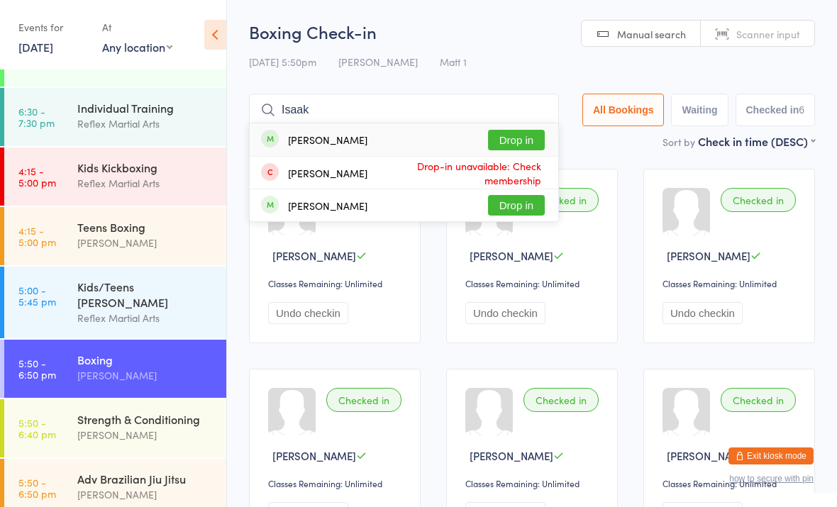
type input "Isaak"
click at [504, 139] on button "Drop in" at bounding box center [516, 140] width 57 height 21
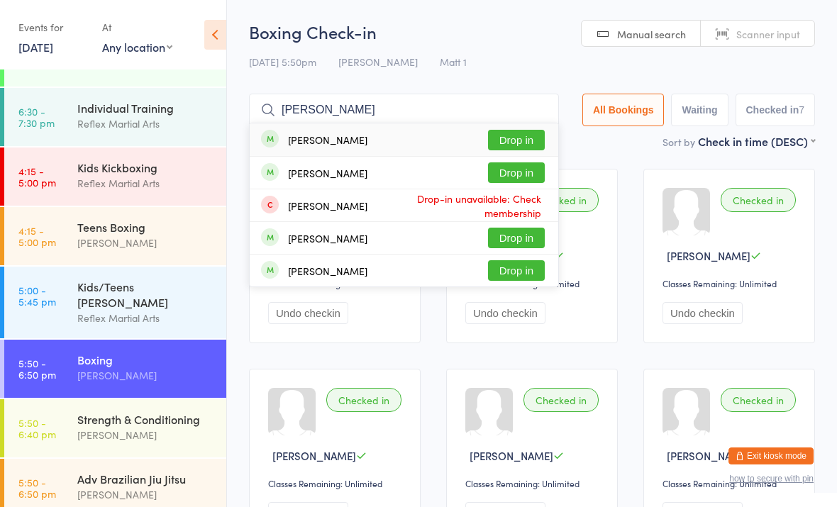
type input "Kay"
click at [503, 167] on button "Drop in" at bounding box center [516, 172] width 57 height 21
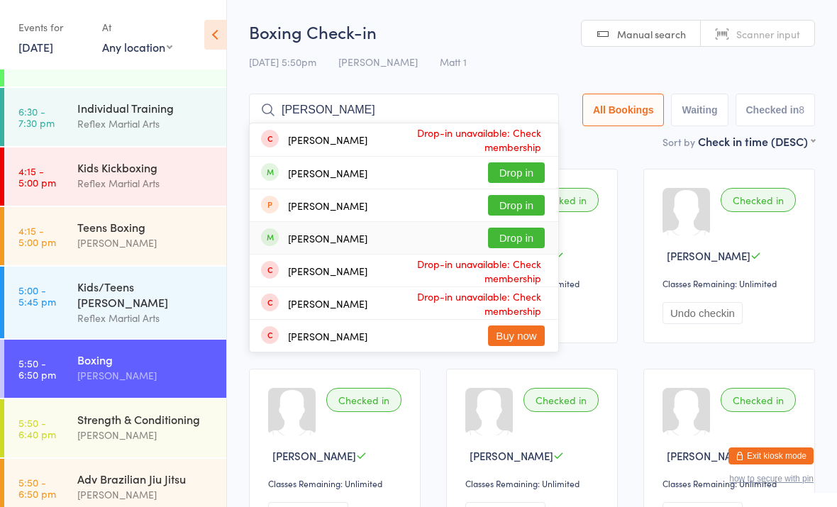
type input "Sam"
click at [507, 226] on div "Sam verheyden Drop in" at bounding box center [404, 238] width 309 height 32
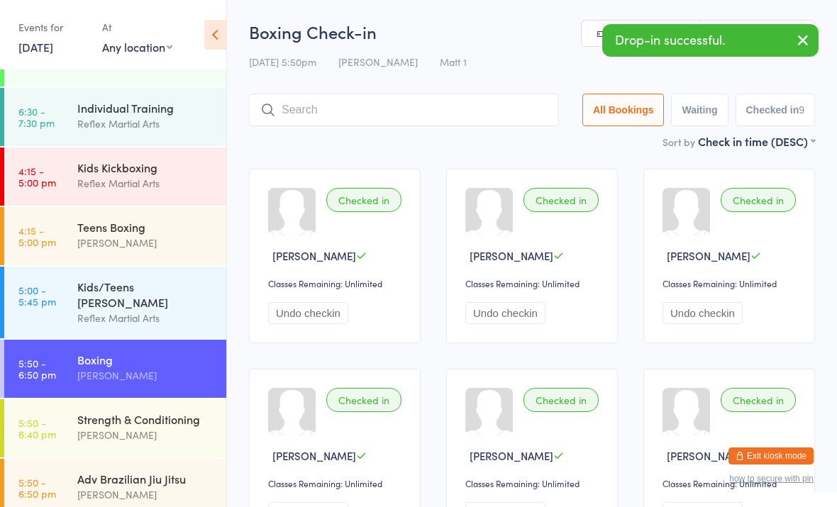
click at [175, 414] on div "Strength & Conditioning" at bounding box center [145, 419] width 137 height 16
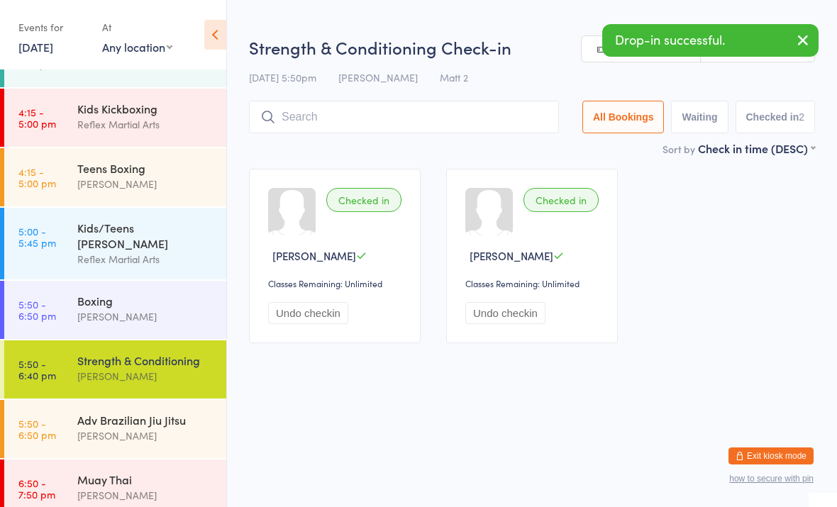
scroll to position [99, 0]
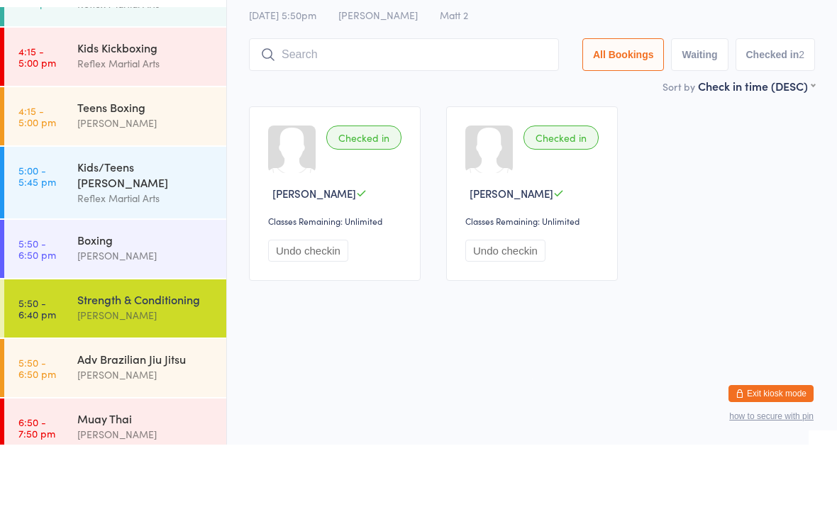
click at [170, 467] on div "Jake Lavalle" at bounding box center [145, 497] width 137 height 16
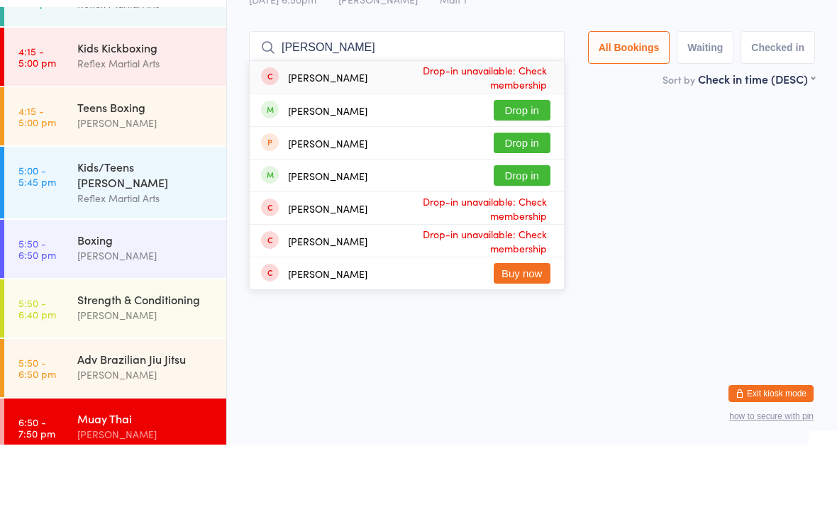
type input "Sam"
click at [524, 228] on button "Drop in" at bounding box center [522, 238] width 57 height 21
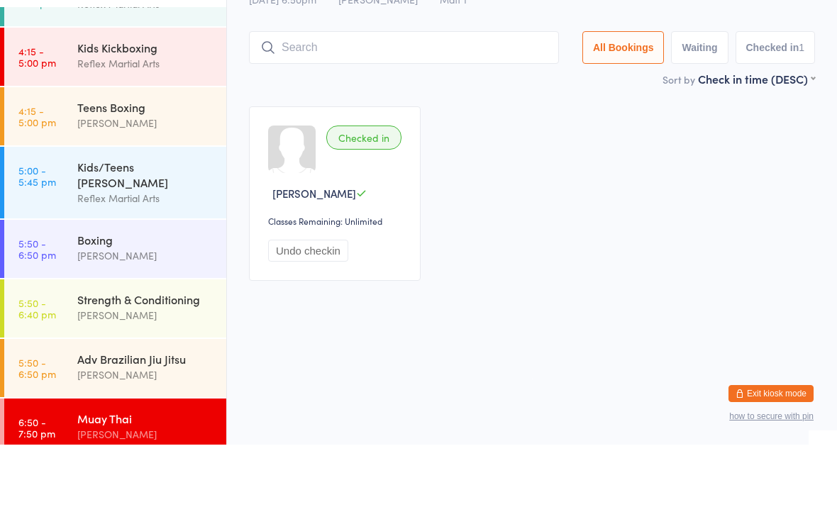
click at [135, 354] on div "Strength & Conditioning" at bounding box center [145, 362] width 137 height 16
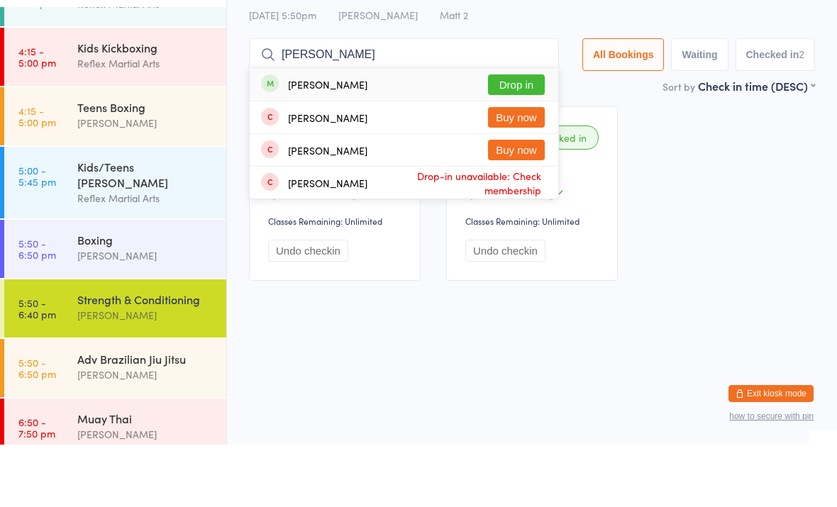
type input "Finn"
click at [517, 137] on button "Drop in" at bounding box center [516, 147] width 57 height 21
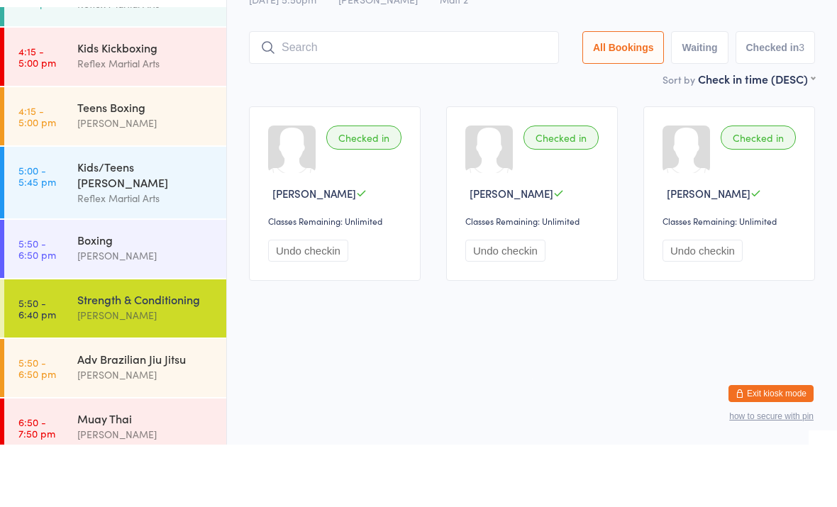
click at [101, 310] on div "[PERSON_NAME]" at bounding box center [145, 318] width 137 height 16
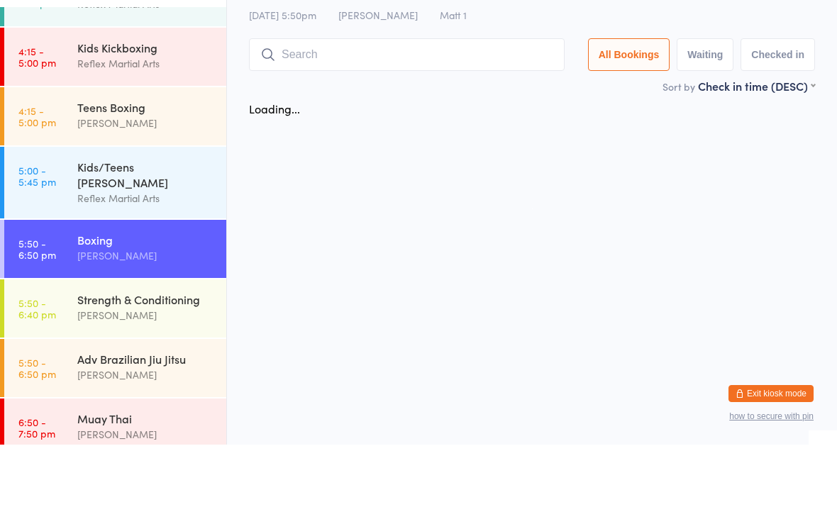
scroll to position [81, 0]
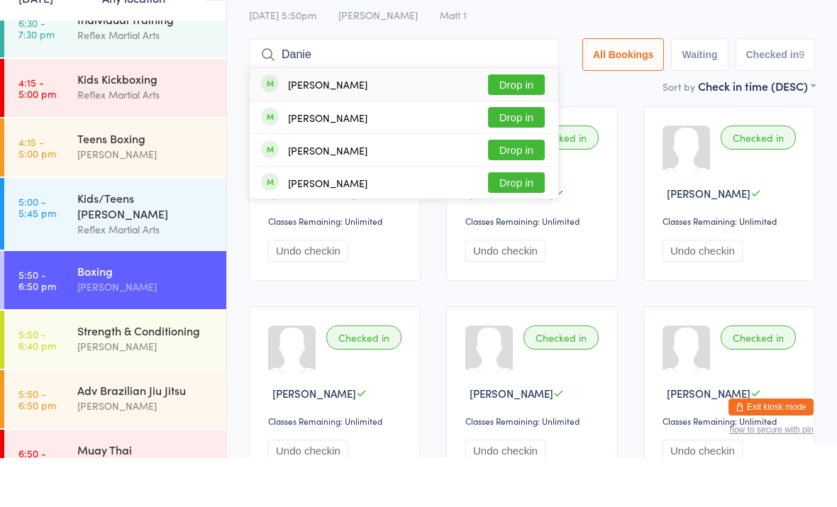
type input "Danie"
click at [506, 221] on button "Drop in" at bounding box center [516, 231] width 57 height 21
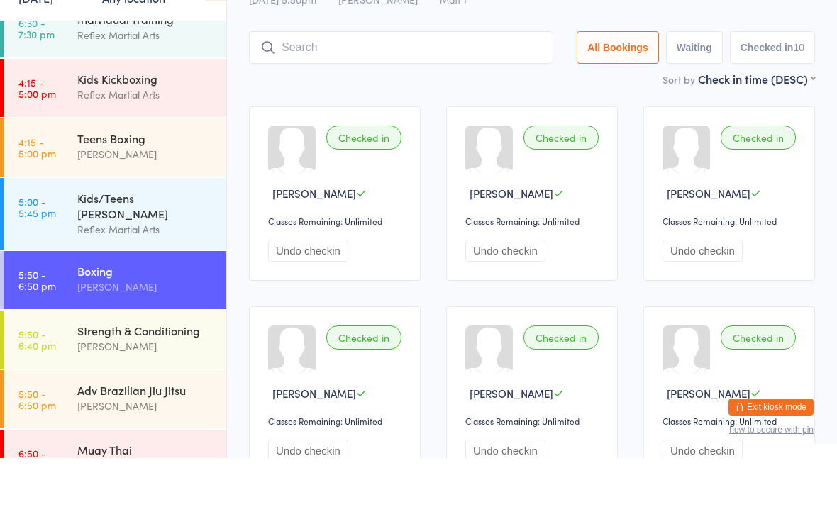
click at [162, 467] on div "Muay Thai" at bounding box center [145, 499] width 137 height 16
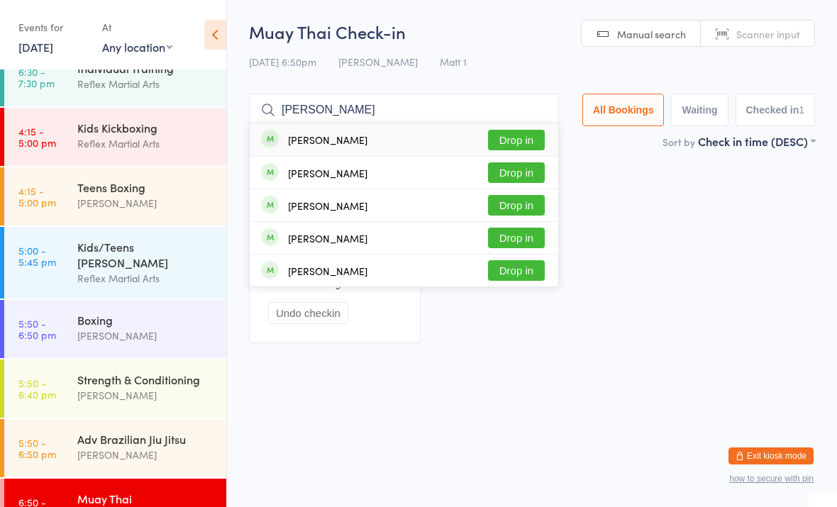
type input "Benjamin"
click at [402, 147] on div "Benjamin Misztal Drop in" at bounding box center [404, 139] width 309 height 33
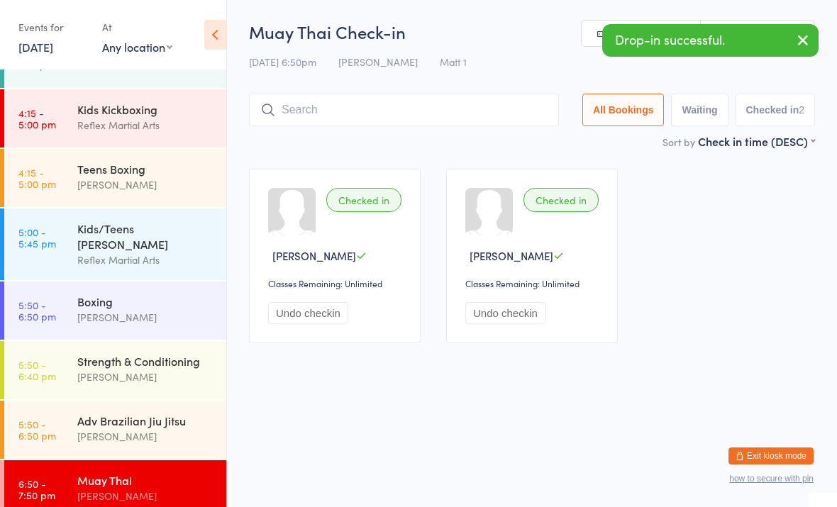
scroll to position [99, 0]
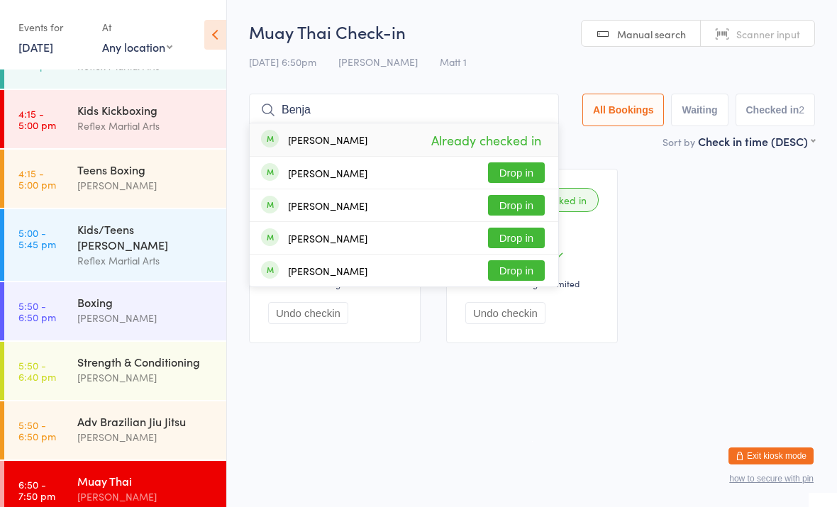
type input "Benja"
click at [388, 135] on div "Benjamin Misztal Already checked in" at bounding box center [404, 139] width 309 height 33
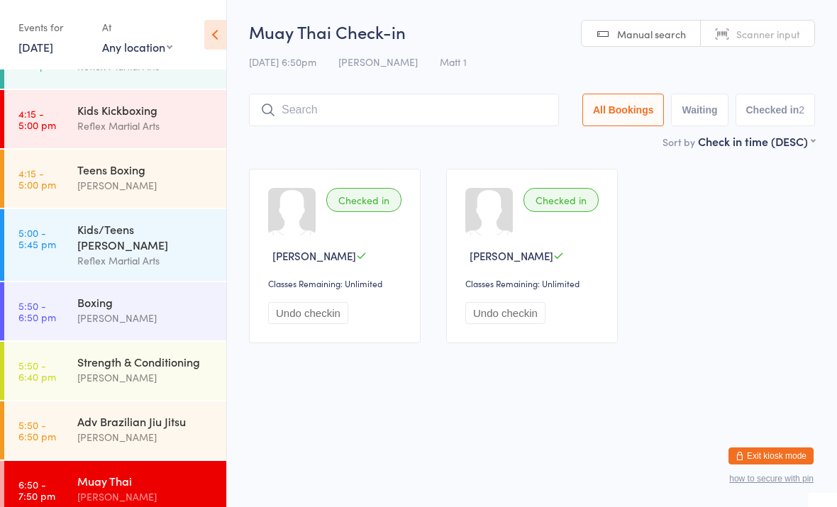
click at [117, 294] on div "Boxing" at bounding box center [145, 302] width 137 height 16
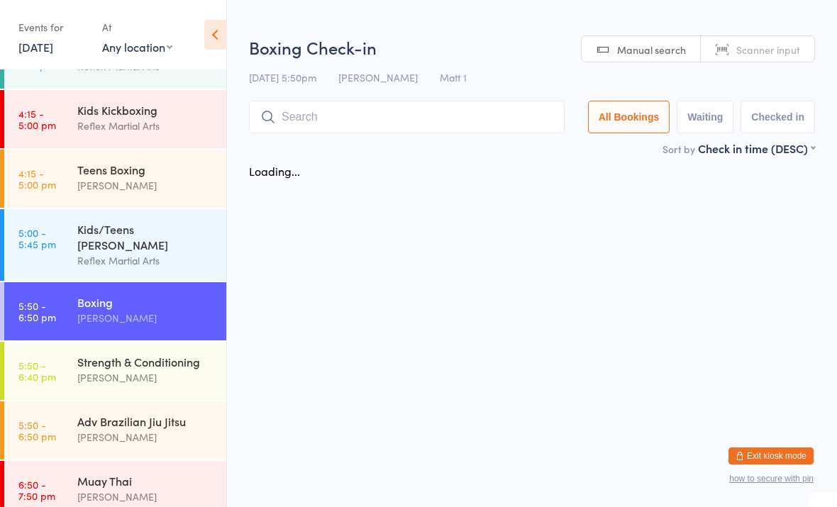
scroll to position [81, 0]
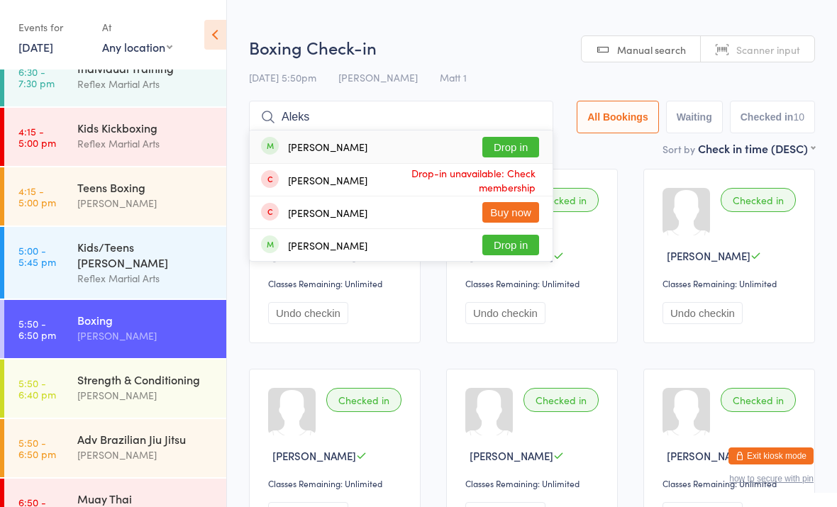
type input "Aleks"
click at [498, 148] on button "Drop in" at bounding box center [510, 147] width 57 height 21
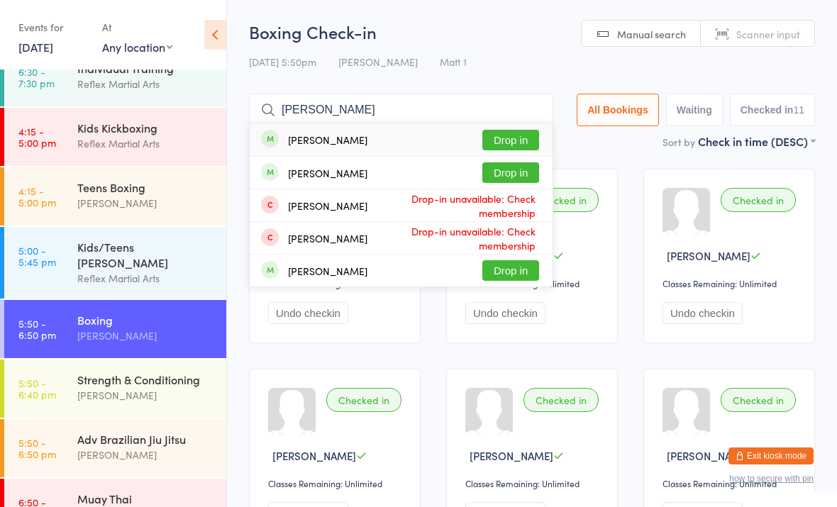
type input "Kate"
click at [499, 175] on button "Drop in" at bounding box center [510, 172] width 57 height 21
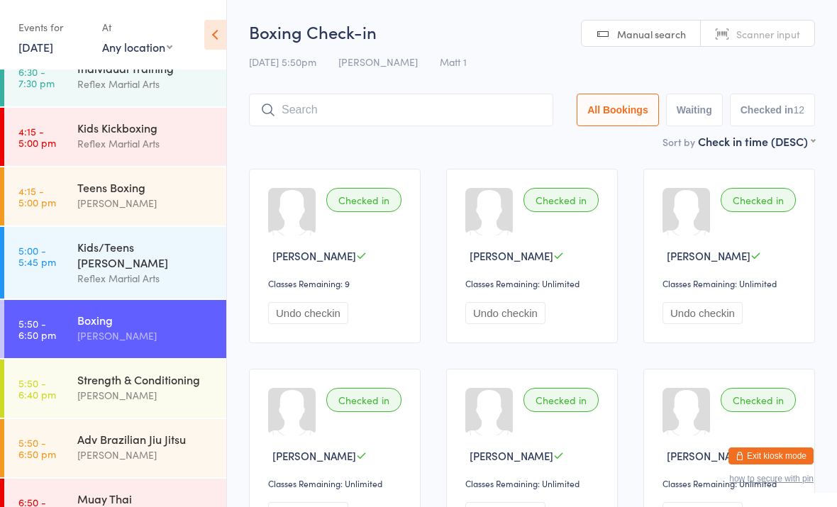
click at [178, 372] on div "Strength & Conditioning" at bounding box center [145, 380] width 137 height 16
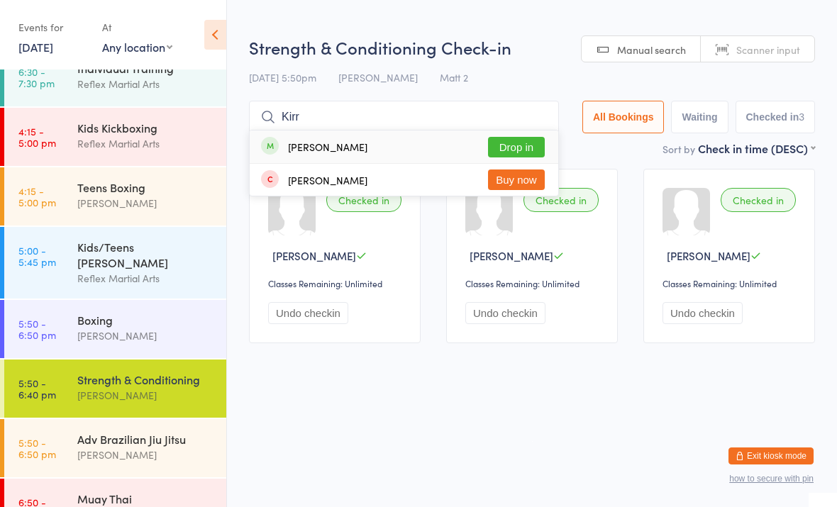
type input "Kirr"
click at [502, 146] on button "Drop in" at bounding box center [516, 147] width 57 height 21
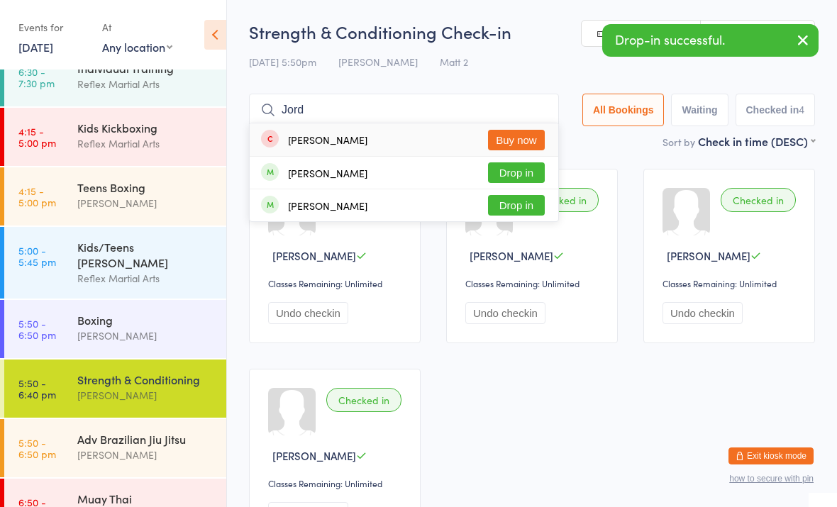
type input "Jord"
click at [514, 172] on button "Drop in" at bounding box center [516, 172] width 57 height 21
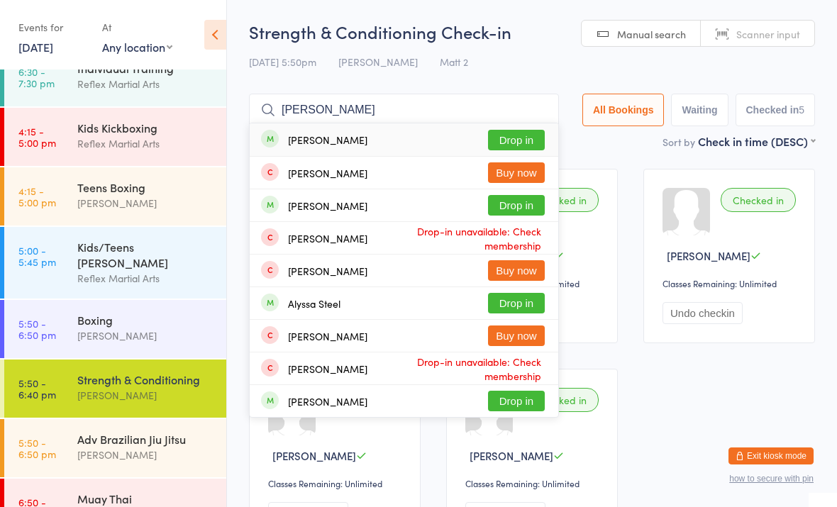
type input "Alex strud"
click at [488, 133] on button "Drop in" at bounding box center [516, 140] width 57 height 21
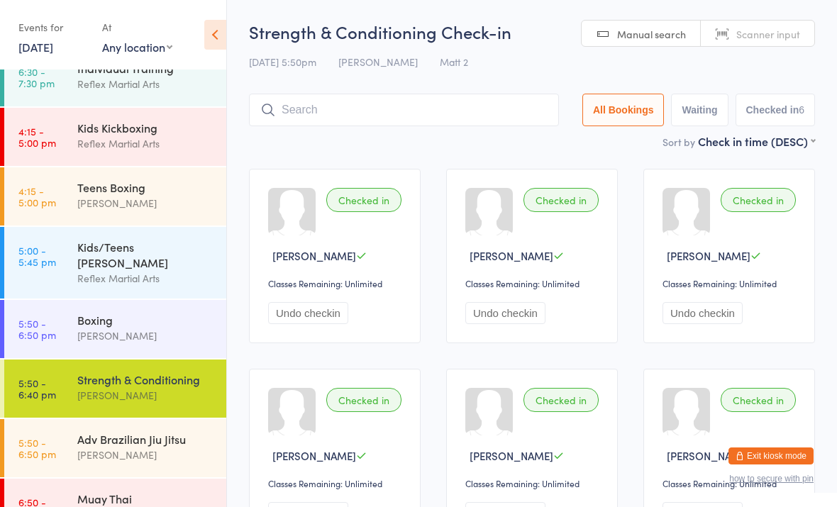
click at [367, 109] on input "search" at bounding box center [404, 110] width 310 height 33
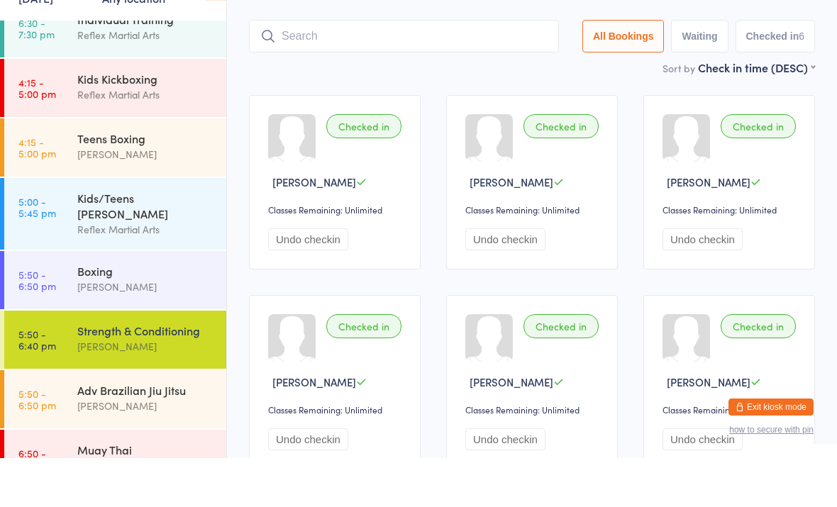
scroll to position [46, 0]
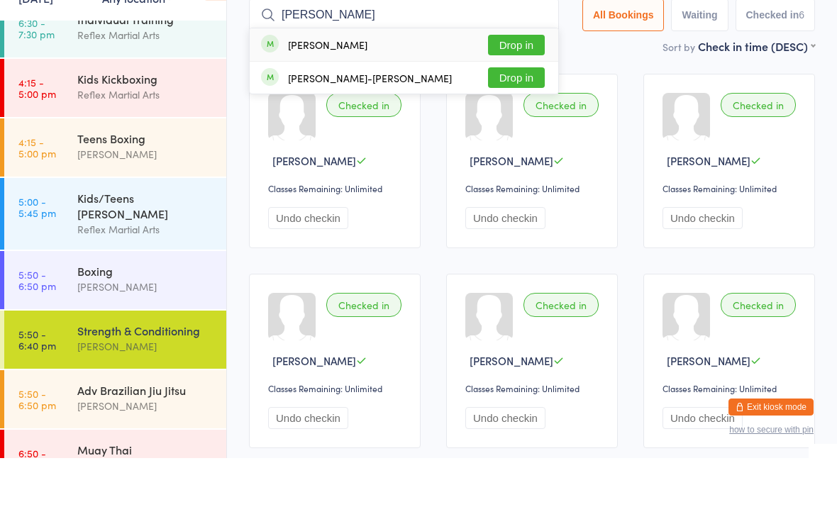
type input "Joe tripodina"
click at [514, 84] on button "Drop in" at bounding box center [516, 94] width 57 height 21
type input "Karol"
click at [500, 84] on button "Drop in" at bounding box center [516, 94] width 57 height 21
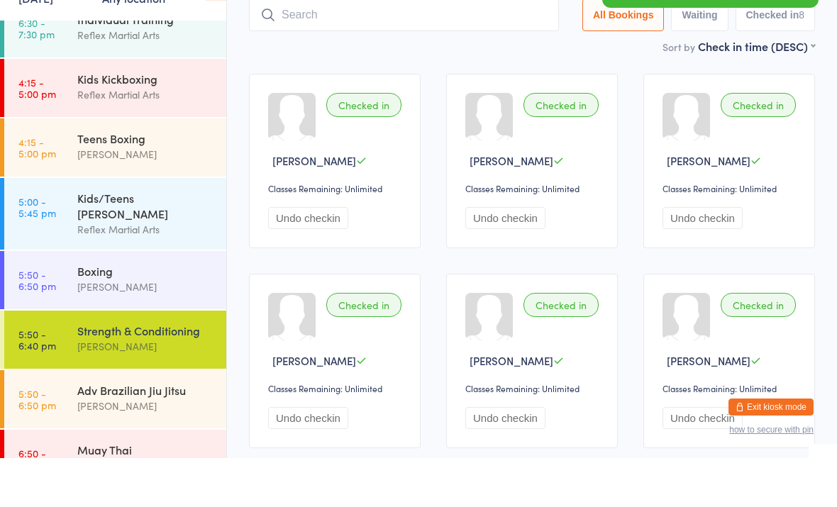
click at [97, 467] on div "Muay Thai" at bounding box center [145, 499] width 137 height 16
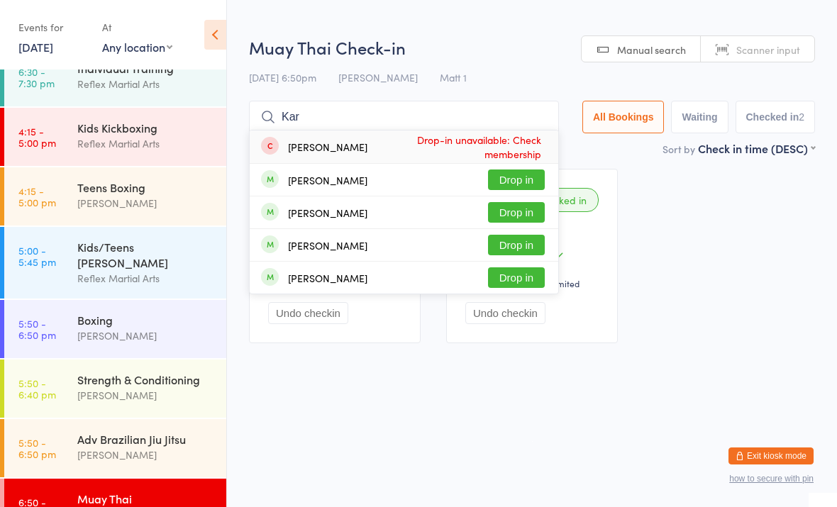
type input "Kar"
click at [490, 182] on button "Drop in" at bounding box center [516, 180] width 57 height 21
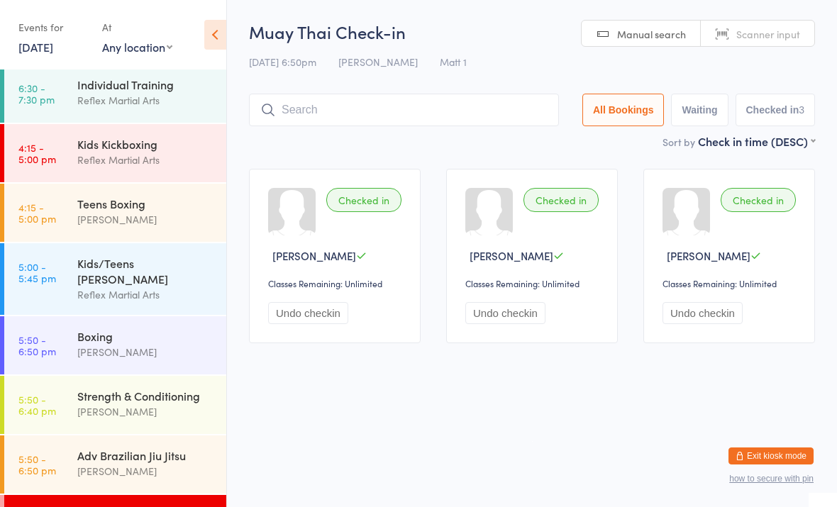
scroll to position [70, 0]
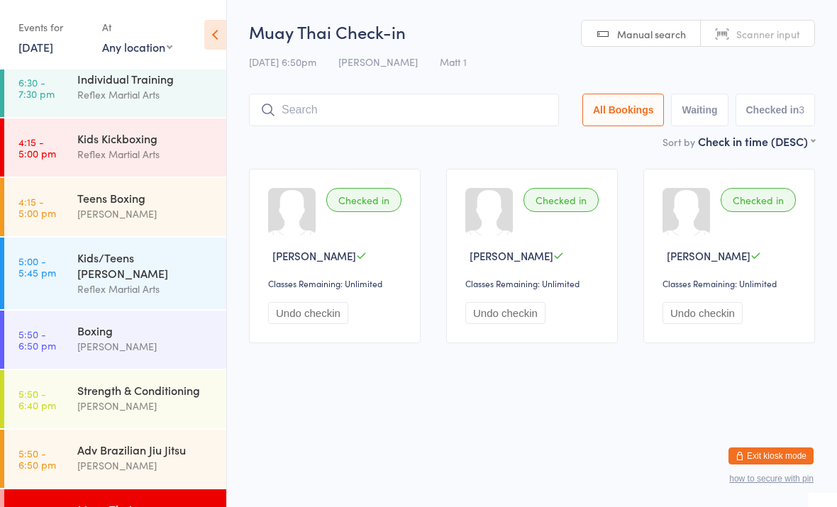
click at [125, 338] on div "[PERSON_NAME]" at bounding box center [145, 346] width 137 height 16
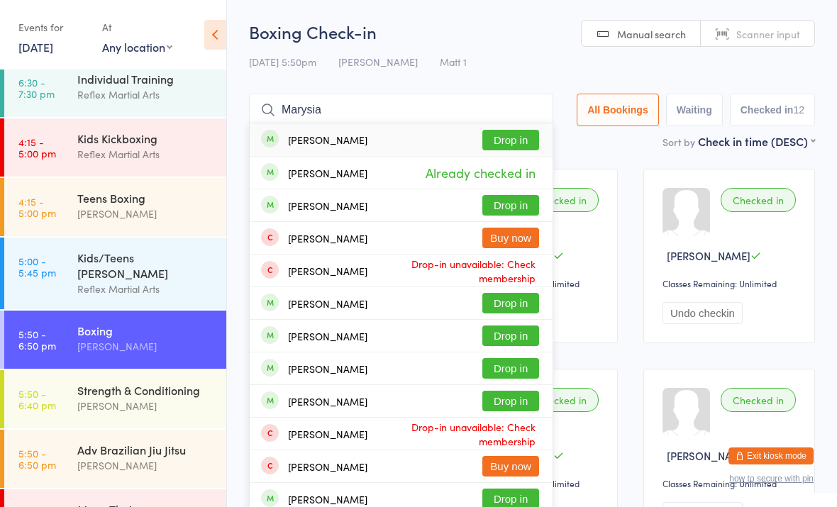
type input "Marysia"
click at [497, 142] on button "Drop in" at bounding box center [510, 140] width 57 height 21
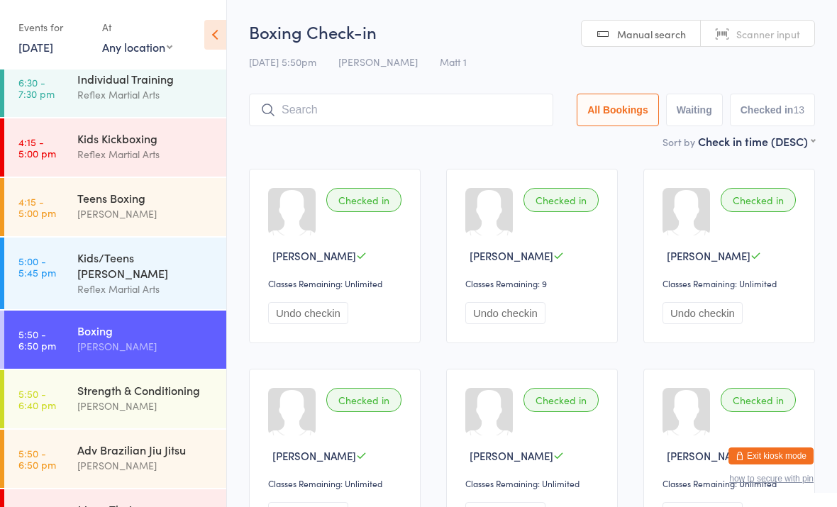
click at [134, 398] on div "Matthew Mccance" at bounding box center [145, 406] width 137 height 16
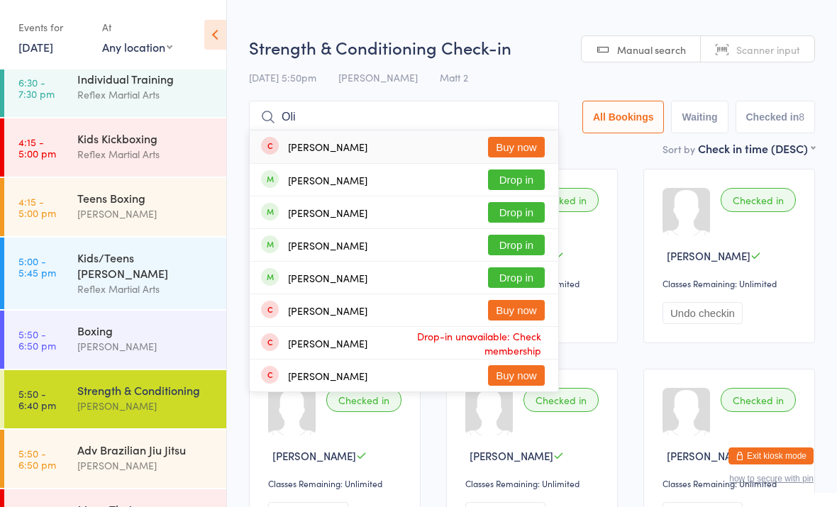
type input "Oli"
click at [496, 243] on button "Drop in" at bounding box center [516, 245] width 57 height 21
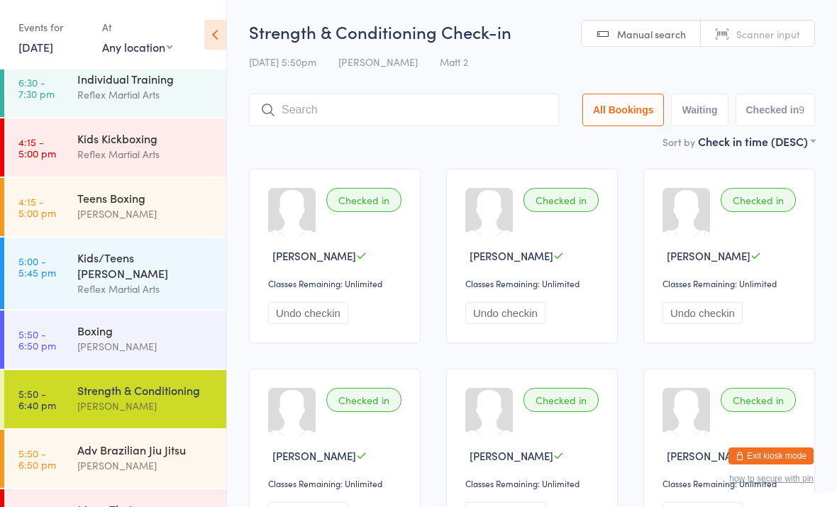
click at [129, 323] on div "Boxing" at bounding box center [145, 331] width 137 height 16
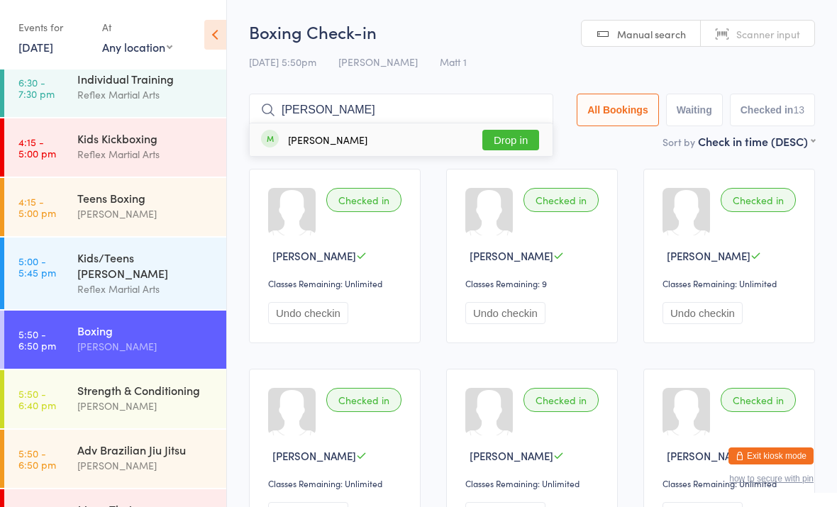
type input "Lazar"
click at [496, 137] on button "Drop in" at bounding box center [510, 140] width 57 height 21
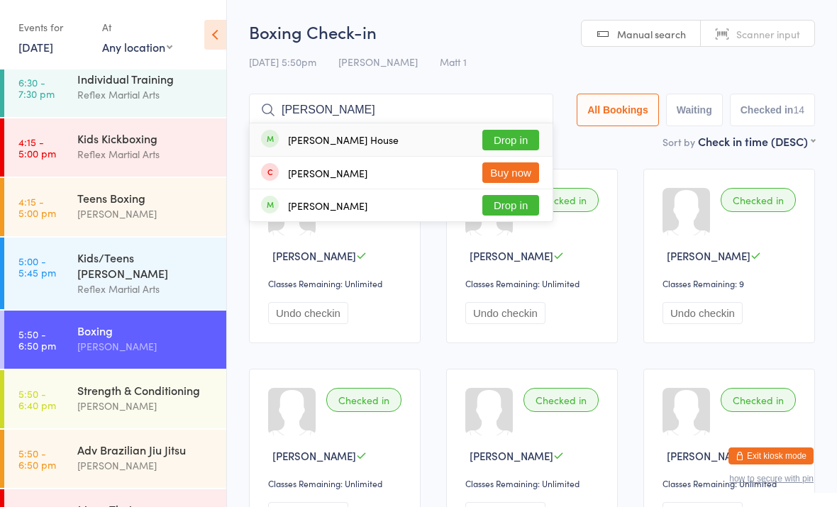
type input "Kyle"
click at [500, 126] on div "Kyle House Drop in" at bounding box center [401, 139] width 303 height 33
